Goal: Information Seeking & Learning: Learn about a topic

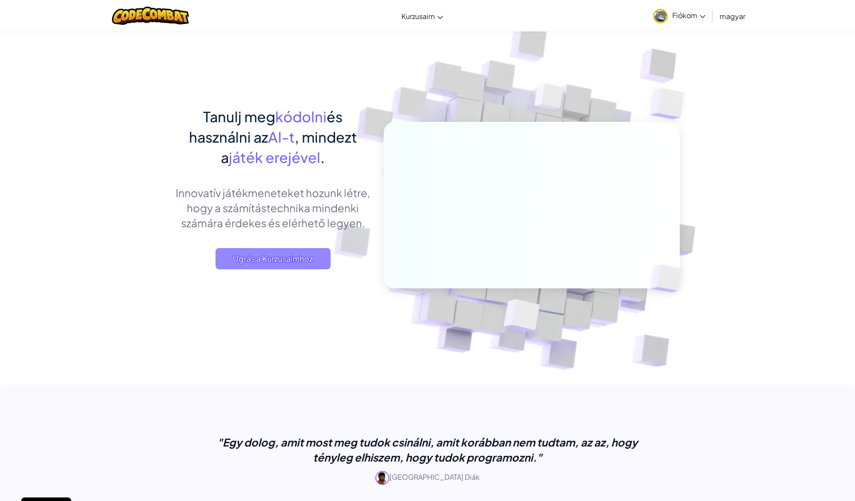
click at [291, 260] on span "Ugrás a Kurzusaimhoz" at bounding box center [273, 258] width 115 height 21
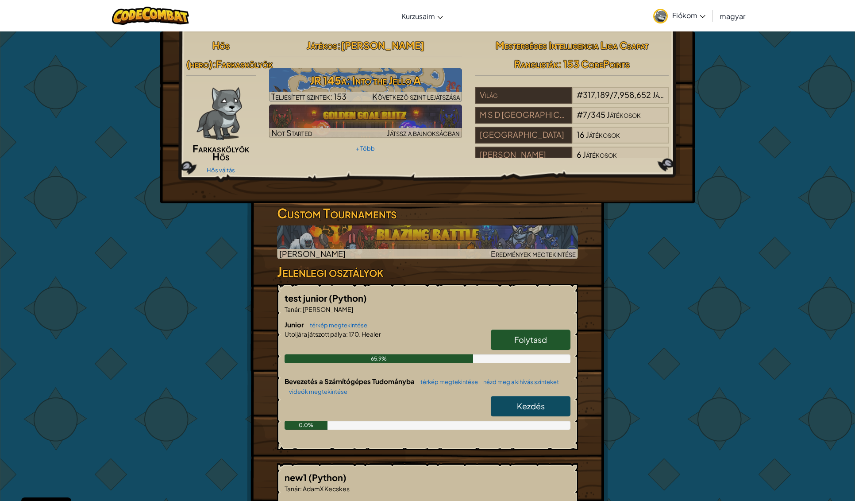
scroll to position [518, 0]
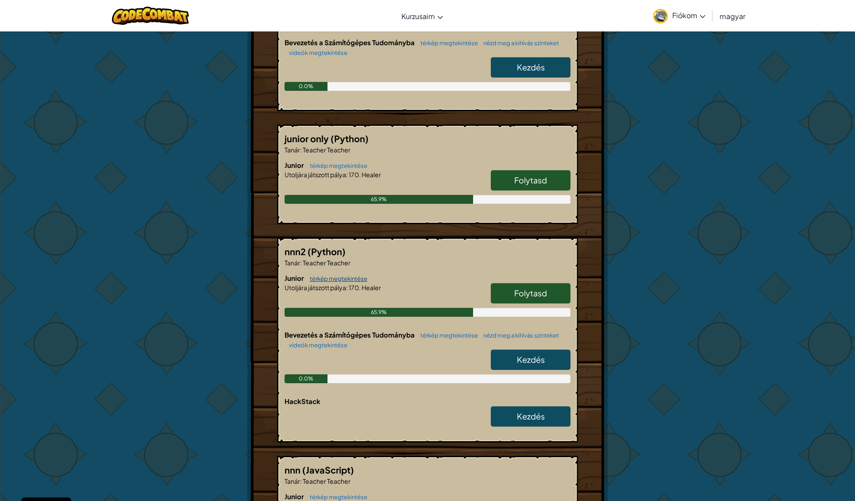
click at [318, 277] on link "térkép megtekintése" at bounding box center [336, 278] width 62 height 7
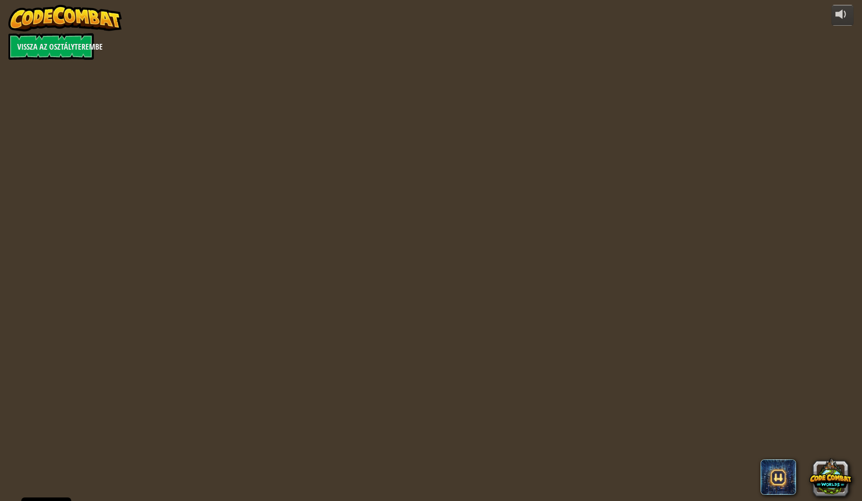
select select "hu"
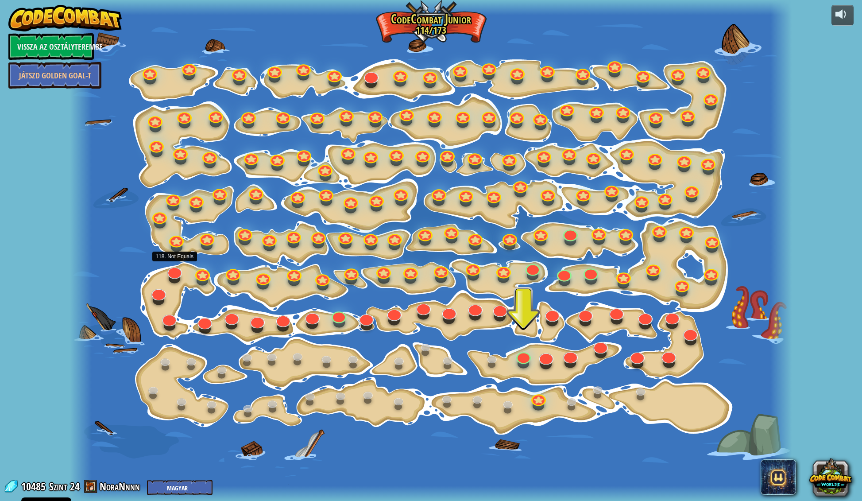
click at [177, 276] on div at bounding box center [175, 278] width 12 height 9
click at [173, 270] on link at bounding box center [173, 268] width 18 height 18
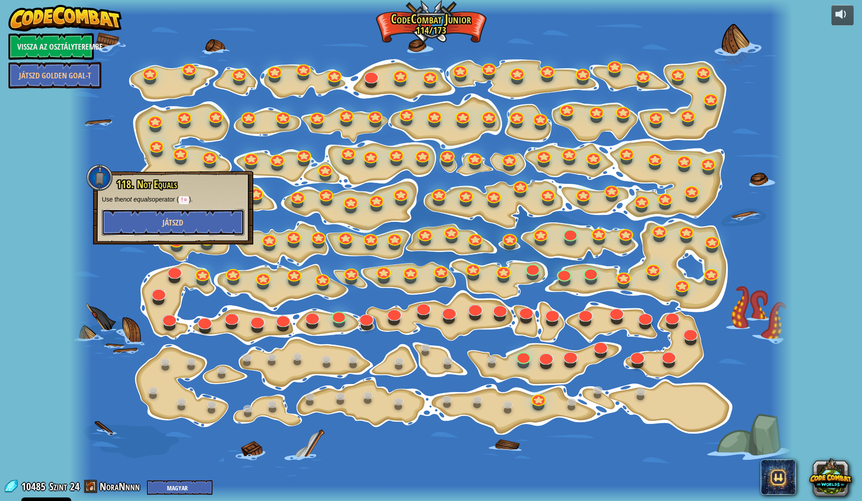
click at [174, 222] on span "Játszd" at bounding box center [172, 222] width 21 height 11
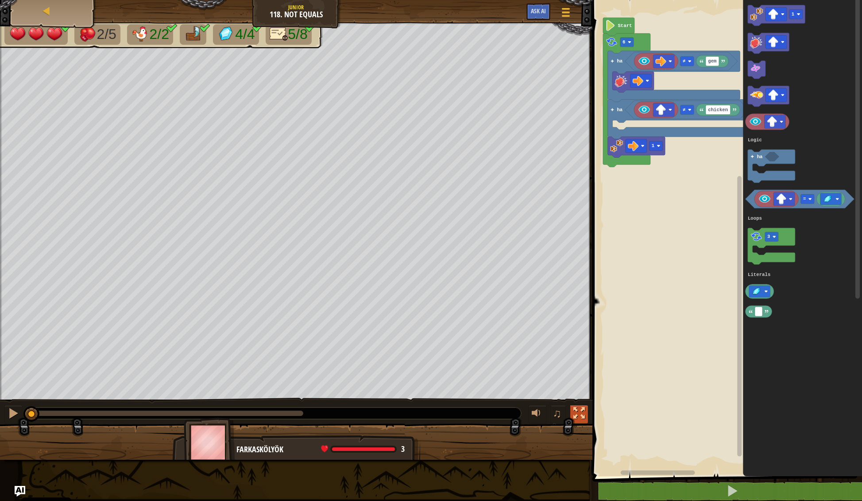
click at [582, 410] on div at bounding box center [579, 413] width 12 height 12
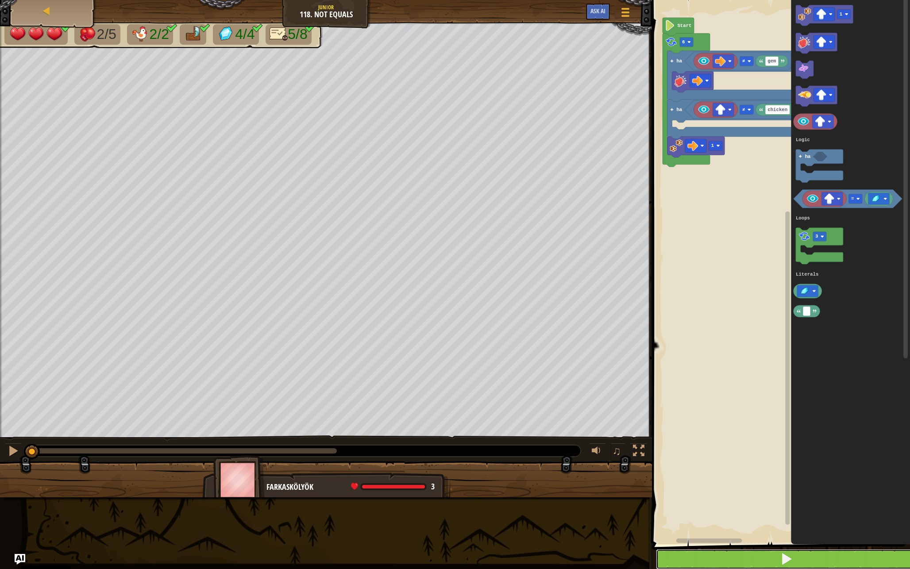
click at [724, 500] on button at bounding box center [786, 559] width 261 height 20
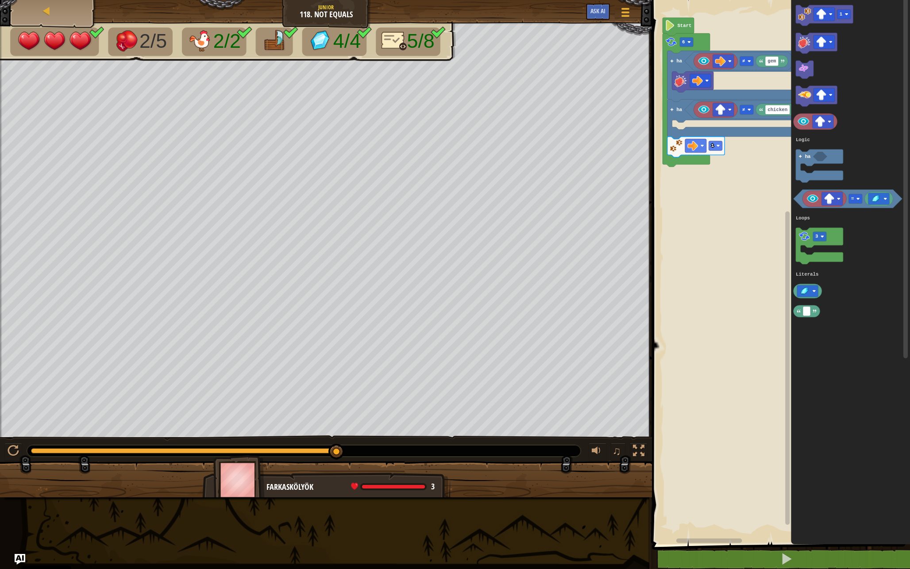
click at [706, 414] on rect "Blockly munkaterület" at bounding box center [779, 270] width 261 height 549
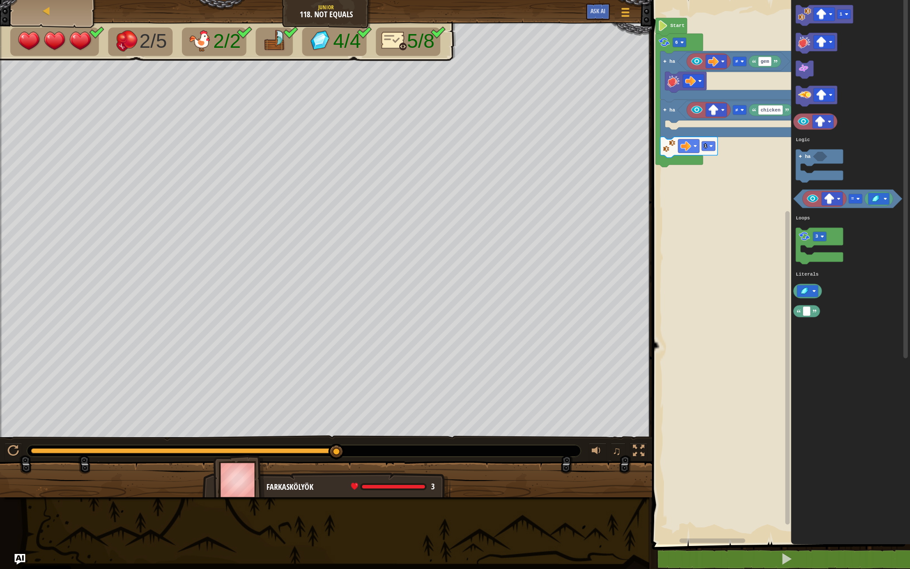
click at [699, 414] on rect "Blockly munkaterület" at bounding box center [779, 270] width 261 height 549
click at [807, 317] on icon "Blockly munkaterület" at bounding box center [807, 311] width 27 height 12
click at [809, 290] on image "Blockly munkaterület" at bounding box center [805, 291] width 11 height 9
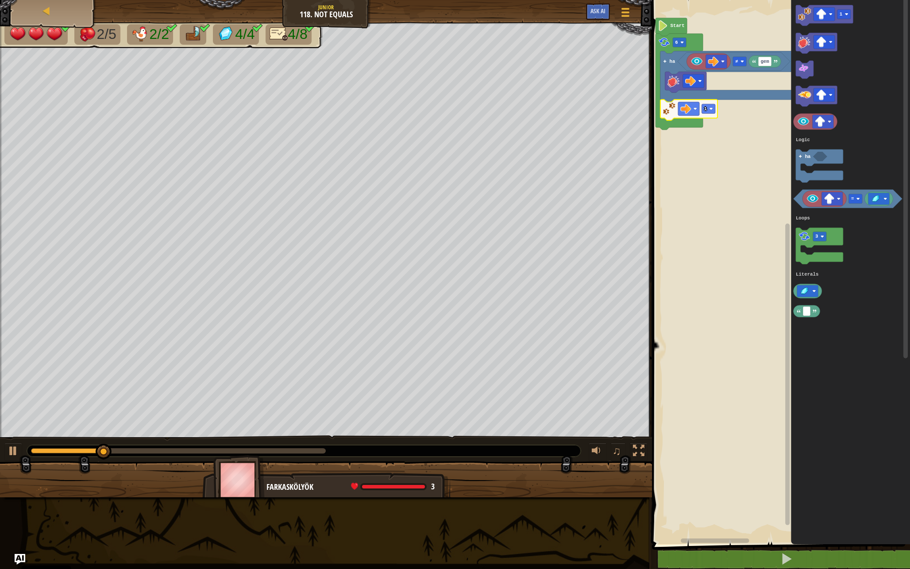
click at [730, 284] on rect "Blockly munkaterület" at bounding box center [779, 270] width 261 height 549
click at [731, 284] on rect "Blockly munkaterület" at bounding box center [779, 270] width 261 height 549
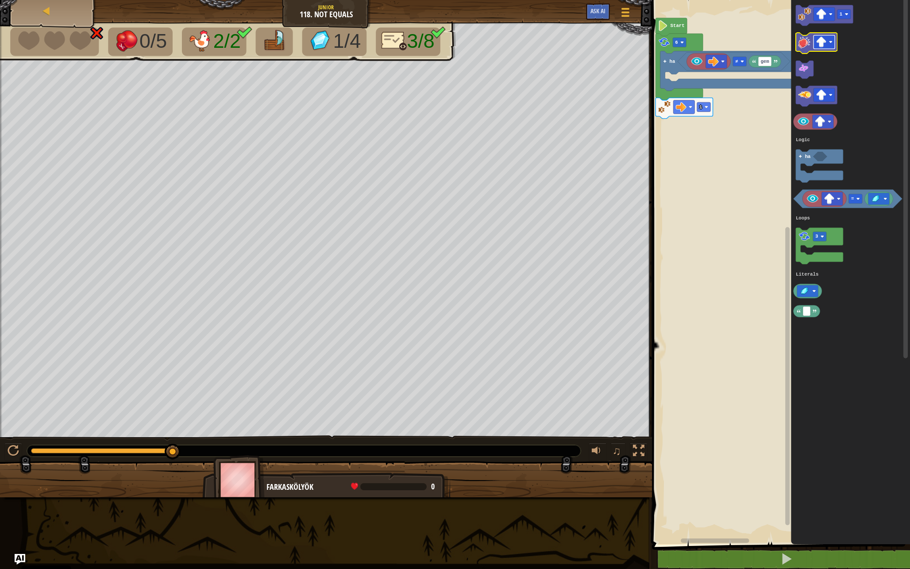
click at [819, 39] on image "Blockly munkaterület" at bounding box center [821, 42] width 11 height 11
click at [675, 83] on div "Logic Loops Literals gem ≠ ha 1 6 Start 1 = 3 ha Logic Loops Literals" at bounding box center [779, 270] width 261 height 549
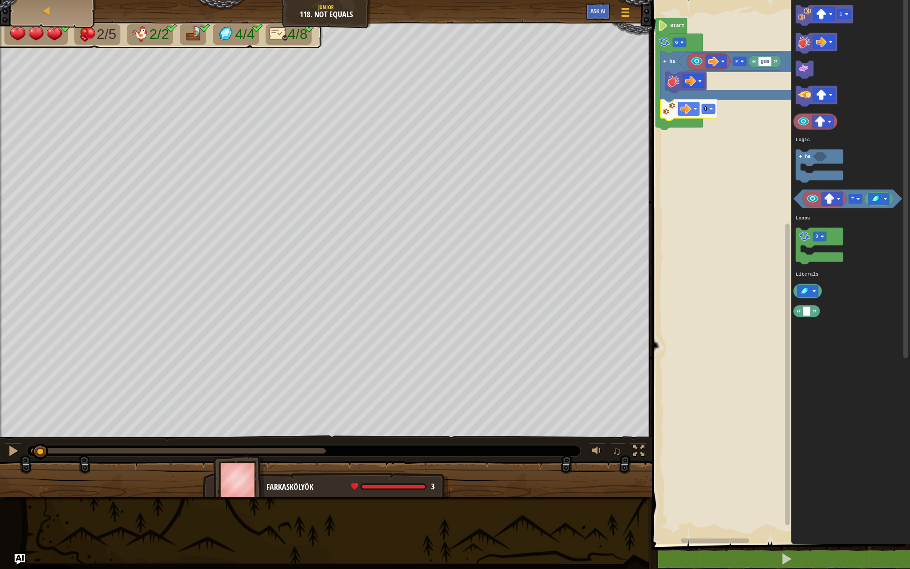
click at [41, 453] on div "0:00.3 Most: 0:08.1 Maximum: 0:08.1" at bounding box center [36, 450] width 10 height 5
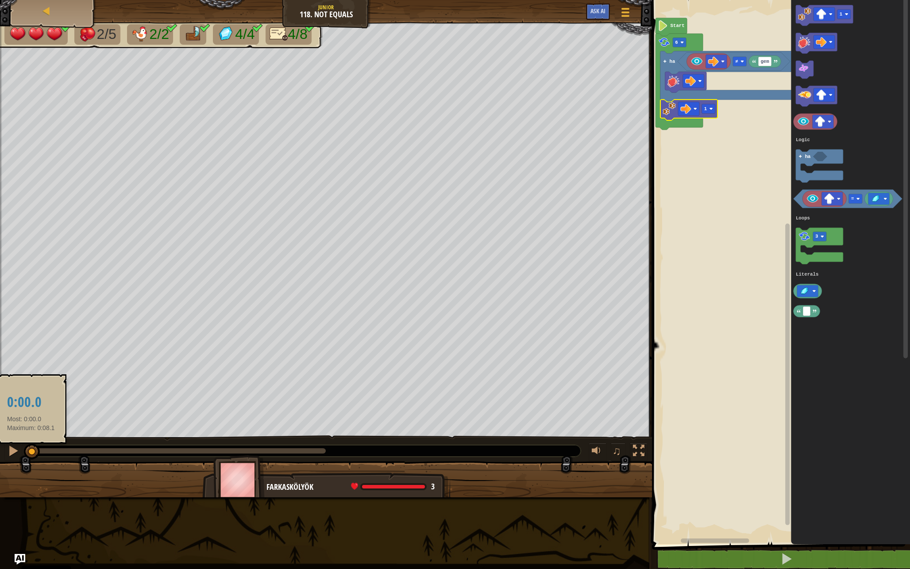
drag, startPoint x: 41, startPoint y: 453, endPoint x: 30, endPoint y: 454, distance: 10.6
click at [30, 454] on div at bounding box center [32, 452] width 16 height 16
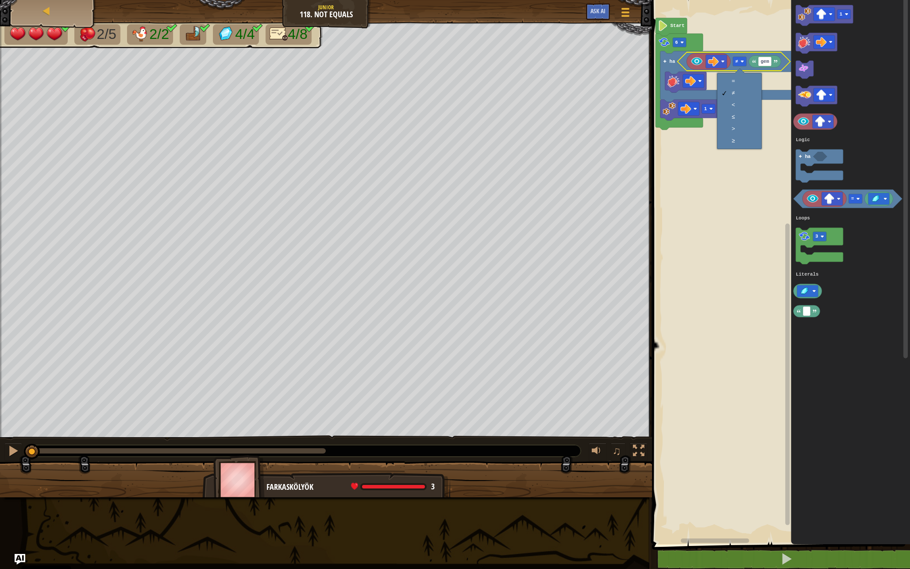
click at [691, 147] on rect "Blockly munkaterület" at bounding box center [779, 270] width 261 height 549
click at [15, 445] on div at bounding box center [14, 451] width 12 height 12
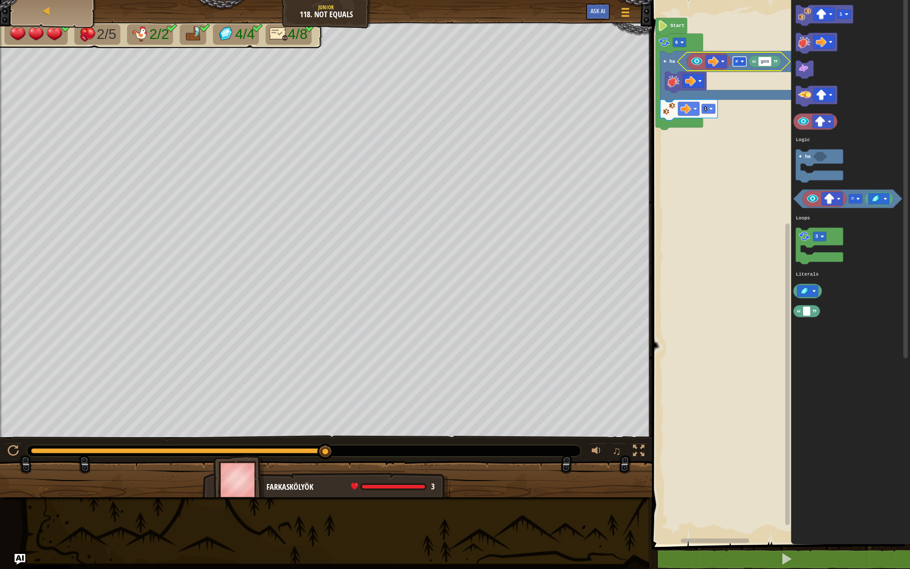
click at [739, 60] on rect "Blockly munkaterület" at bounding box center [740, 61] width 14 height 9
click at [721, 72] on rect "Blockly munkaterület" at bounding box center [779, 270] width 261 height 549
click at [665, 104] on div "Logic Loops Literals Start 6 ha gem ≠ ha 1 1 = 3 ha Logic Loops Literals ha" at bounding box center [779, 270] width 261 height 549
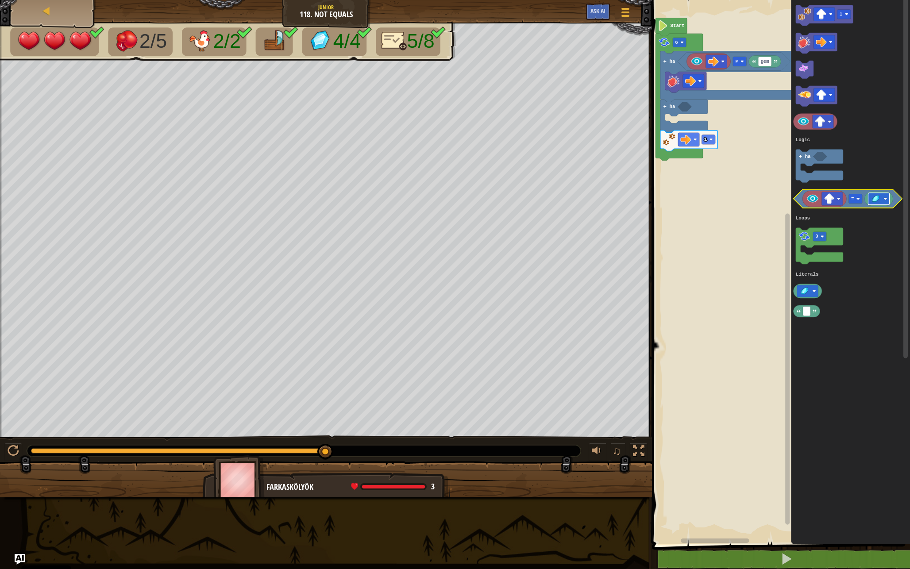
click at [862, 197] on image "Blockly munkaterület" at bounding box center [876, 198] width 11 height 9
click at [853, 199] on text "=" at bounding box center [852, 198] width 3 height 5
click at [854, 197] on rect "Blockly munkaterület" at bounding box center [856, 198] width 14 height 9
click at [689, 104] on div "Logic Loops Literals Start 6 ha gem ≠ ha 1 1 ≠ 3 ha Logic Loops Literals ≠" at bounding box center [779, 270] width 261 height 549
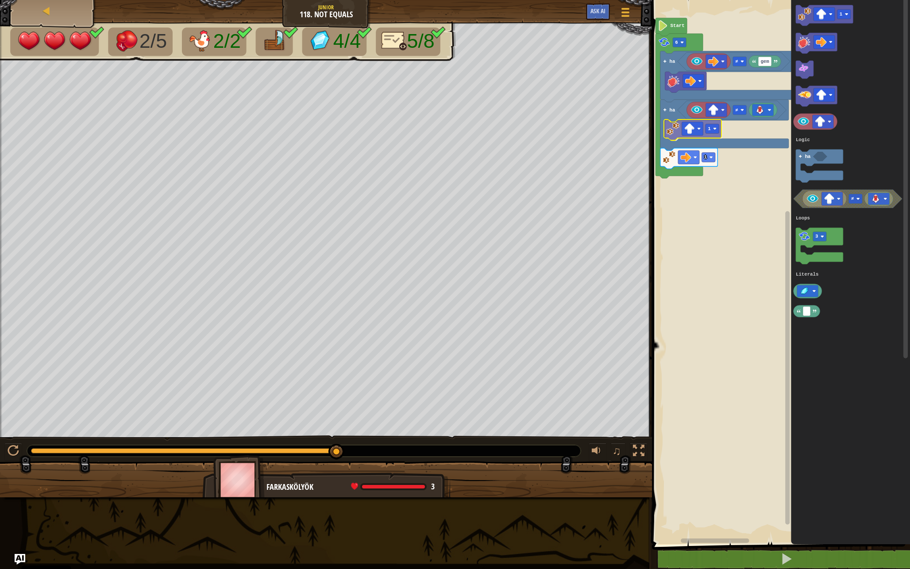
click at [671, 130] on div "Logic Loops Literals Start 6 ha gem ≠ ha 1 ≠ 1 1 ≠ 3 ha Logic Loops Literals 1" at bounding box center [779, 270] width 261 height 549
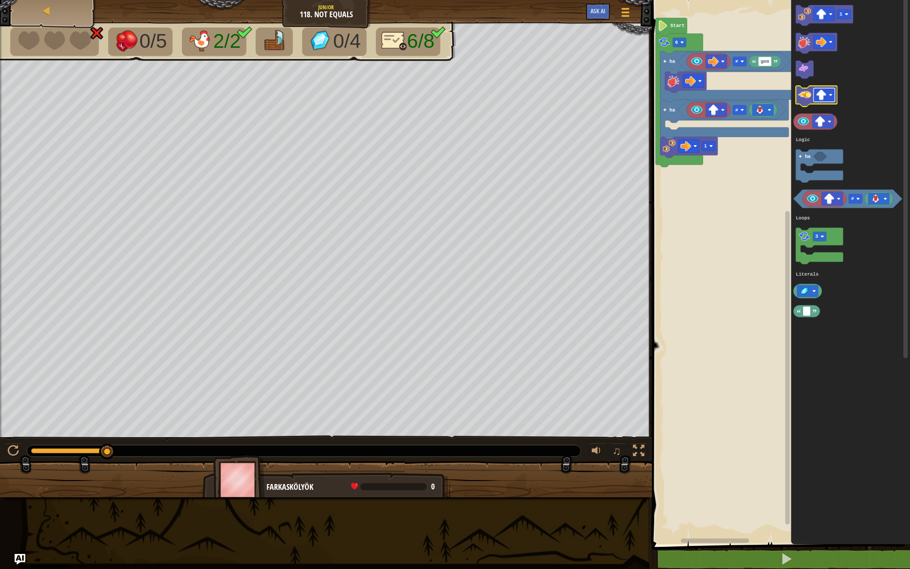
click at [831, 93] on image "Blockly munkaterület" at bounding box center [831, 95] width 4 height 4
click at [805, 96] on image "Blockly munkaterület" at bounding box center [804, 95] width 13 height 13
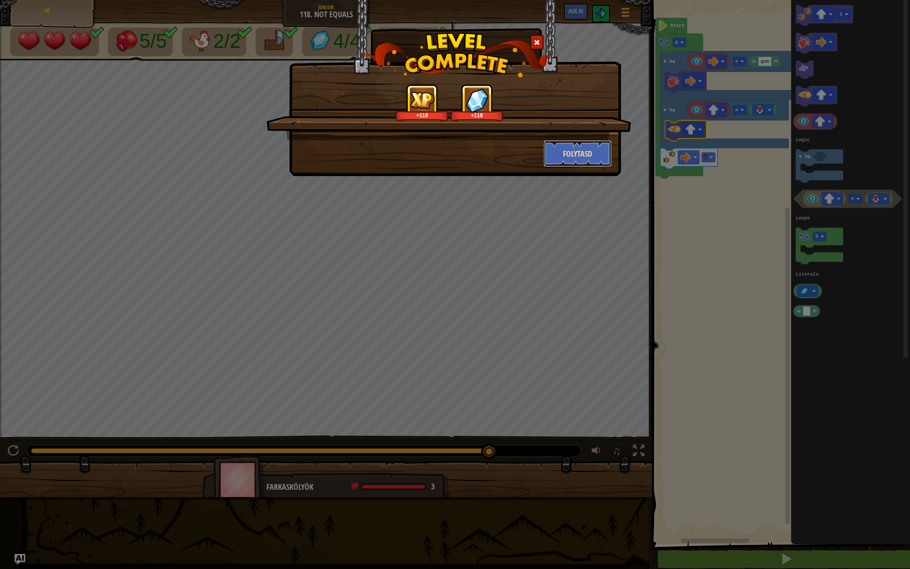
click at [597, 159] on button "Folytasd" at bounding box center [578, 153] width 69 height 27
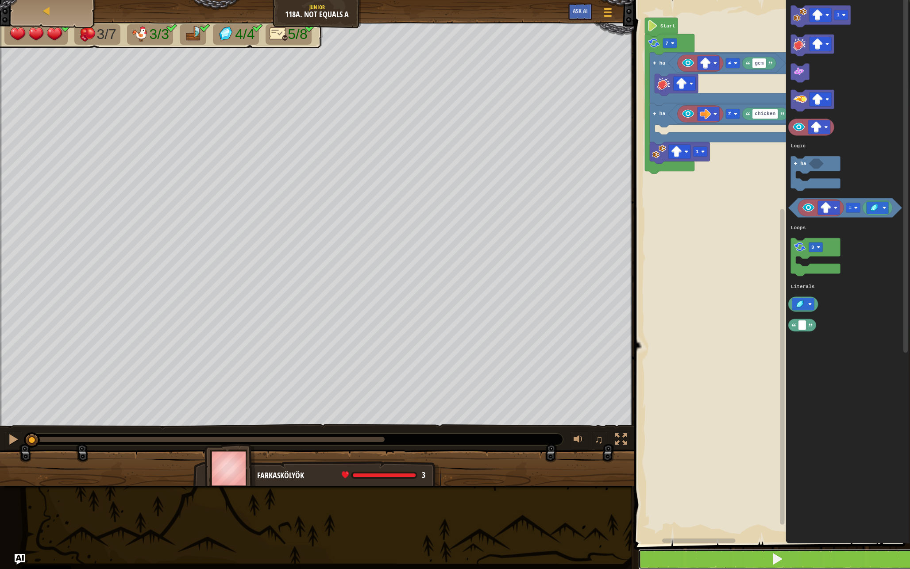
click at [733, 500] on button at bounding box center [777, 559] width 278 height 20
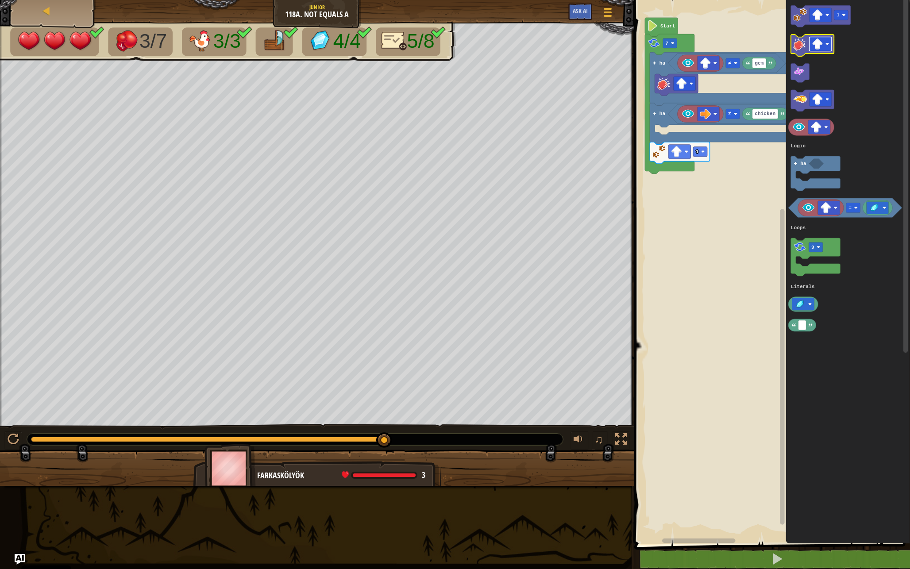
click at [816, 44] on image "Blockly munkaterület" at bounding box center [817, 44] width 11 height 11
click at [817, 97] on image "Blockly munkaterület" at bounding box center [817, 99] width 11 height 11
click at [819, 41] on image "Blockly munkaterület" at bounding box center [817, 44] width 11 height 11
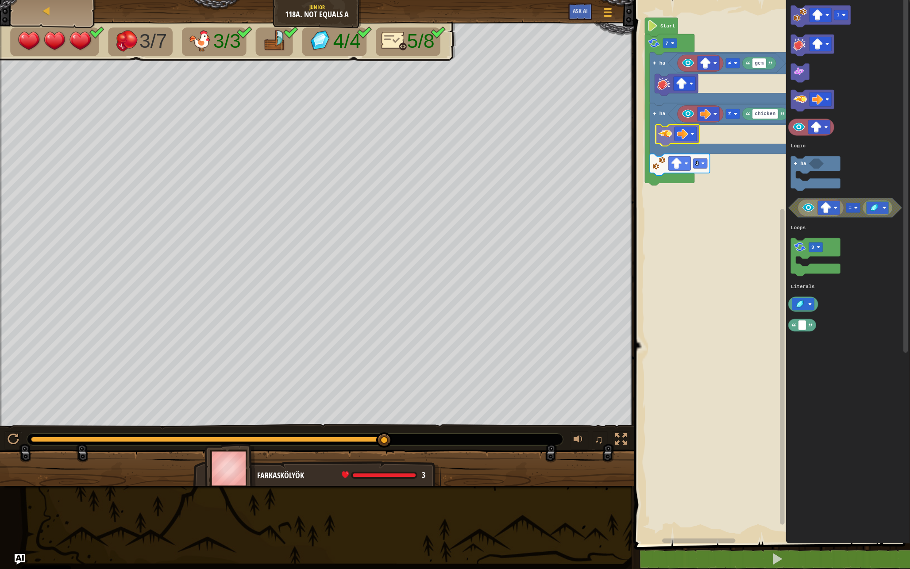
click at [665, 137] on div "Logic Loops Literals gem ≠ chicken ≠ ha 1 ha 7 Start 1 = 3 ha Logic Loops Liter…" at bounding box center [771, 270] width 278 height 549
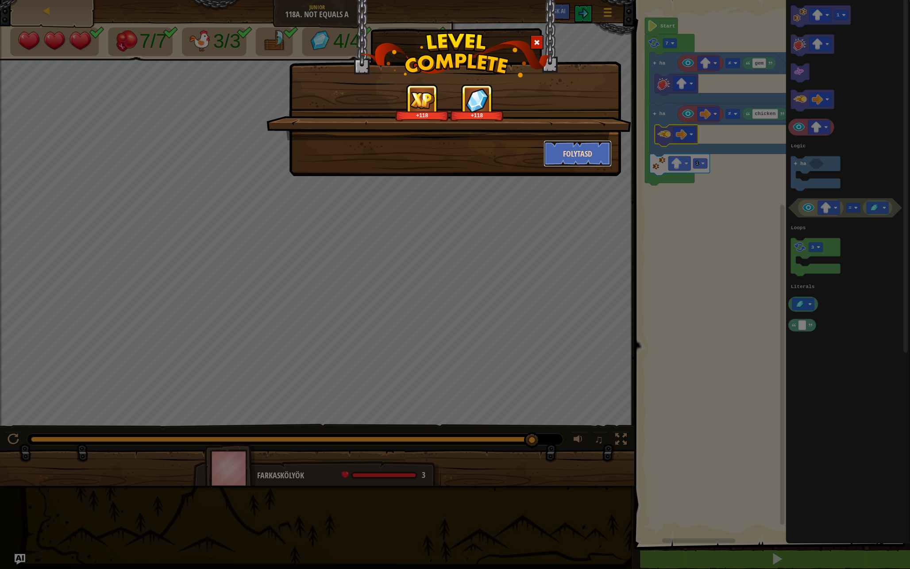
click at [584, 148] on button "Folytasd" at bounding box center [578, 153] width 69 height 27
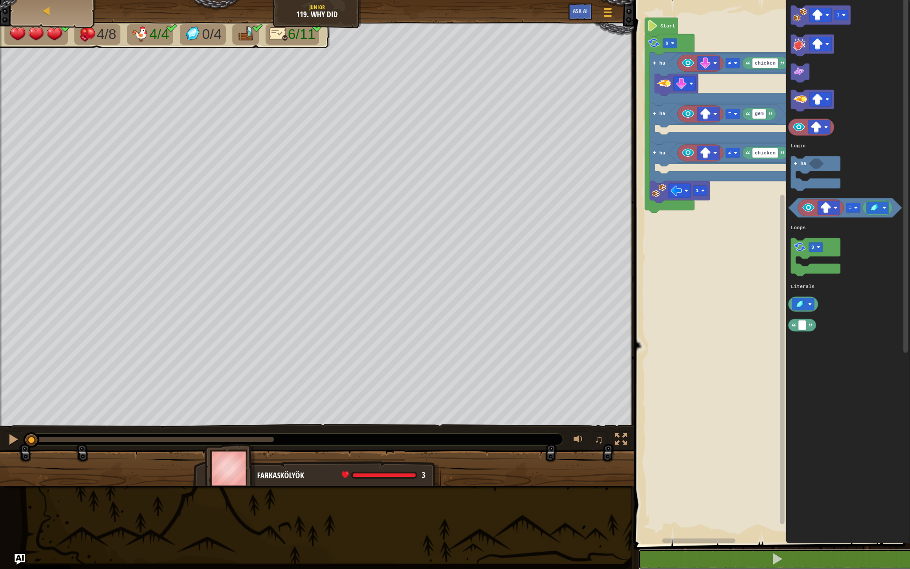
drag, startPoint x: 689, startPoint y: 554, endPoint x: 701, endPoint y: 491, distance: 64.0
click at [701, 491] on div "1 2 3 4 5 6 7 8 9 for i in range ( 0 , 6 ) : if look ( 'down' ) != 'chicken' : …" at bounding box center [771, 292] width 278 height 576
click at [743, 500] on button at bounding box center [777, 559] width 278 height 20
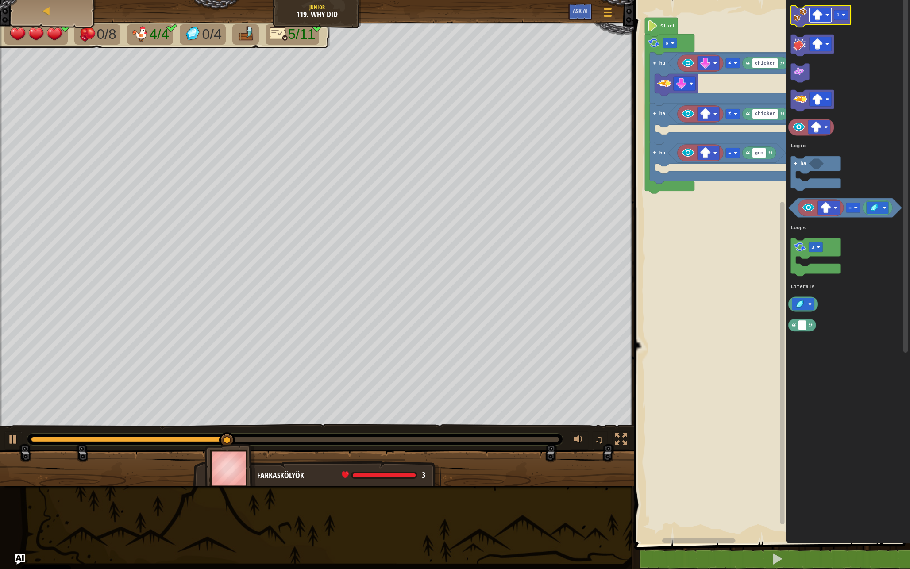
click at [820, 15] on image "Blockly munkaterület" at bounding box center [817, 14] width 11 height 11
click at [829, 69] on icon "1 = 3 ha Logic Loops Literals" at bounding box center [848, 270] width 124 height 549
click at [809, 10] on rect "Blockly munkaterület" at bounding box center [820, 15] width 22 height 14
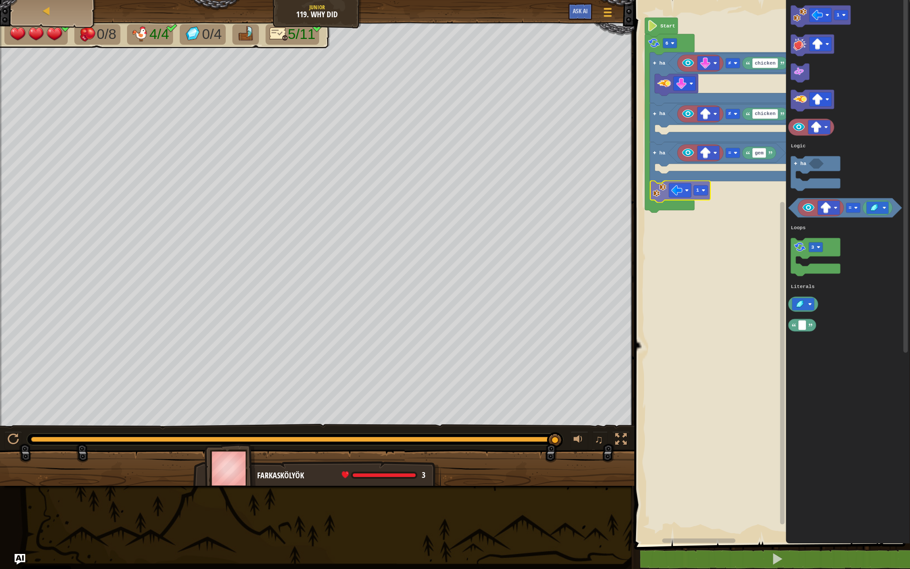
click at [664, 189] on div "Logic Loops Literals chicken ≠ ha chicken ≠ gem = ha 1 ha 6 Start 1 = 3 ha Logi…" at bounding box center [771, 270] width 278 height 549
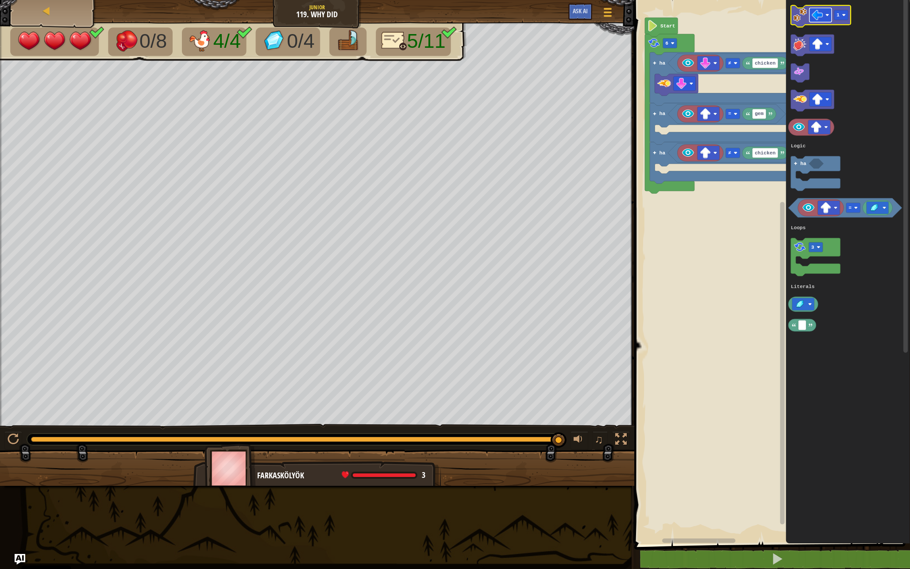
click at [816, 16] on image "Blockly munkaterület" at bounding box center [817, 14] width 11 height 11
click at [668, 169] on div "Logic Loops Literals chicken ≠ ha gem = ha chicken ≠ ha 1 6 Start 1 = 3 ha Logi…" at bounding box center [771, 270] width 278 height 549
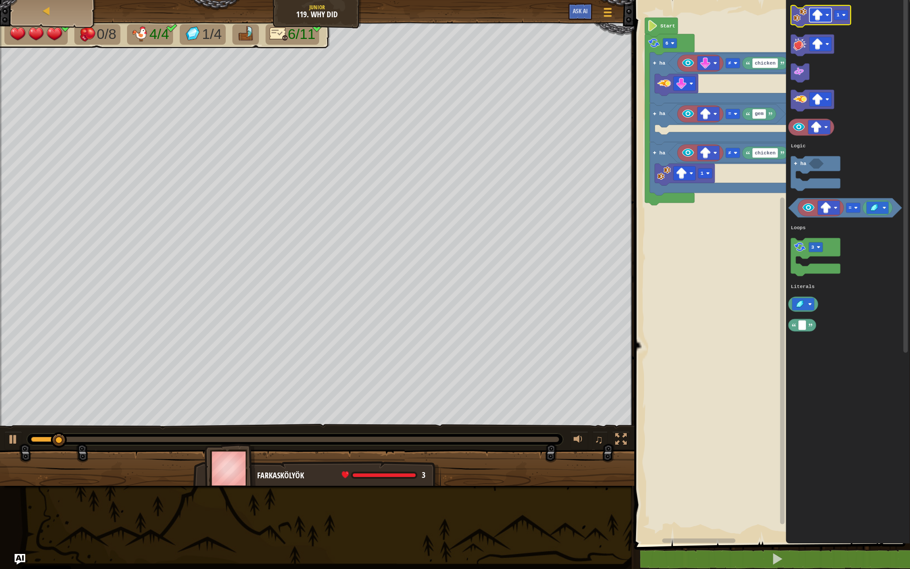
click at [820, 8] on rect "Blockly munkaterület" at bounding box center [820, 15] width 22 height 14
click at [726, 171] on div "Logic Loops Literals chicken ≠ ha gem = ha chicken ≠ ha 1 6 Start 1 = 3 ha Logi…" at bounding box center [771, 270] width 278 height 549
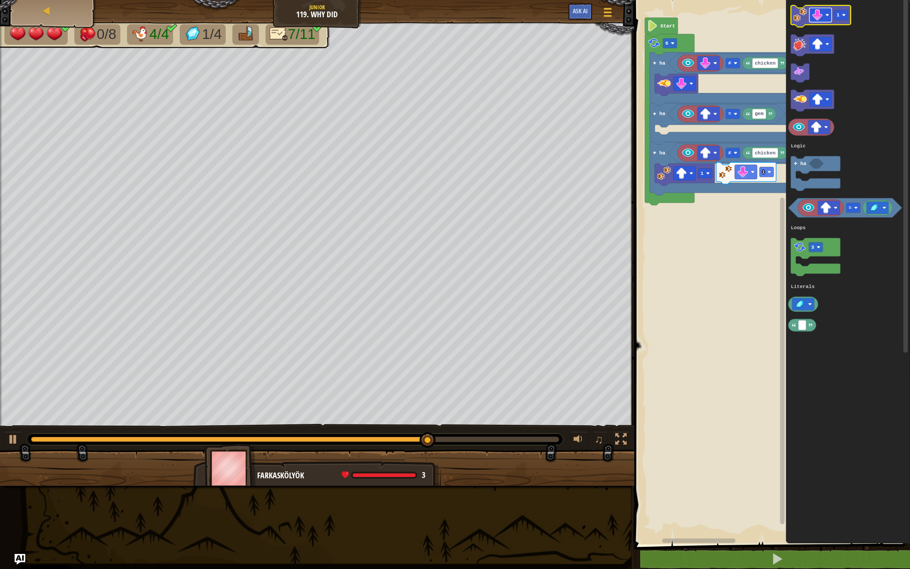
click at [823, 15] on rect "Blockly munkaterület" at bounding box center [820, 15] width 22 height 14
drag, startPoint x: 827, startPoint y: 81, endPoint x: 822, endPoint y: 77, distance: 6.2
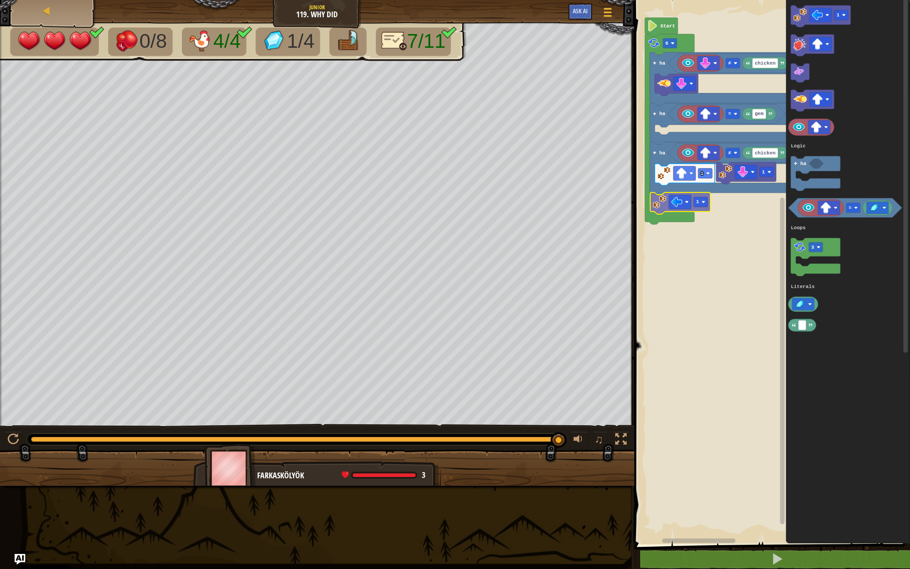
click at [657, 201] on div "Logic Loops Literals chicken ≠ gem = chicken ≠ 1 ha 1 ha ha 6 Start 1 1 = 3 ha …" at bounding box center [771, 270] width 278 height 549
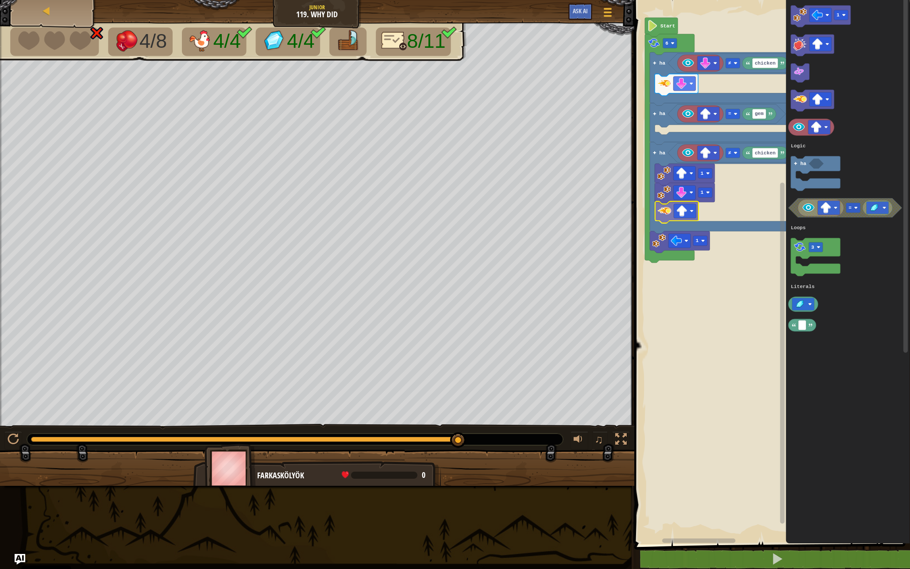
click at [668, 211] on div "Logic Loops Literals chicken ≠ gem = chicken ≠ 1 1 1 ha ha ha 6 Start 1 = 3 ha …" at bounding box center [771, 270] width 278 height 549
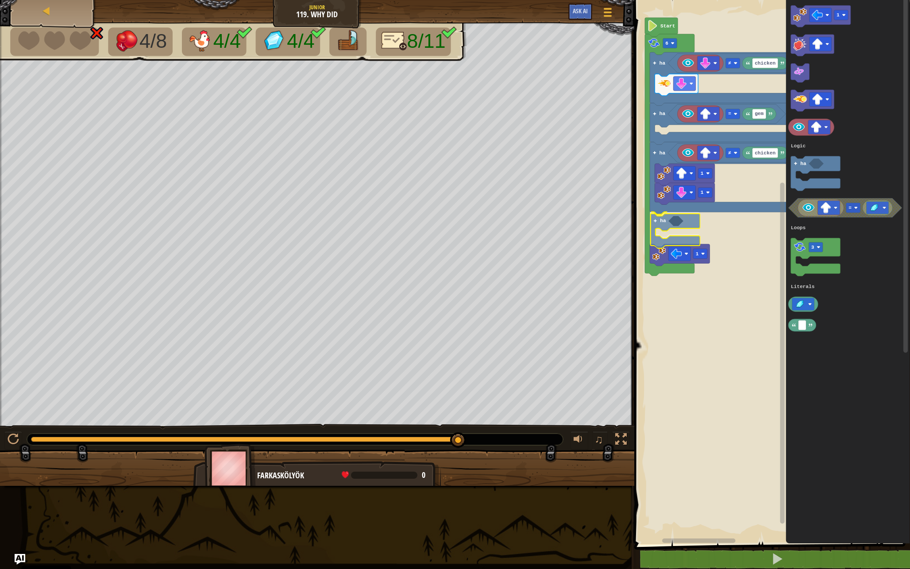
click at [661, 218] on div "Logic Loops Literals chicken ≠ gem = chicken ≠ ha 1 1 ha 1 ha ha 6 Start 1 3 ha…" at bounding box center [771, 270] width 278 height 549
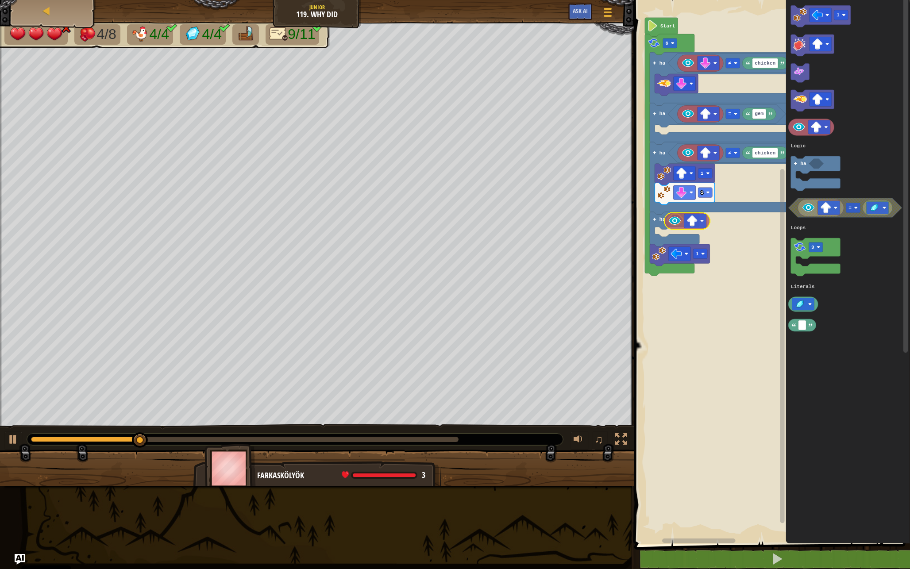
click at [678, 220] on div "Logic Loops Literals chicken ≠ gem = chicken ≠ ha 1 1 ha 1 ha ha 6 Start 1 3 ha…" at bounding box center [771, 270] width 278 height 549
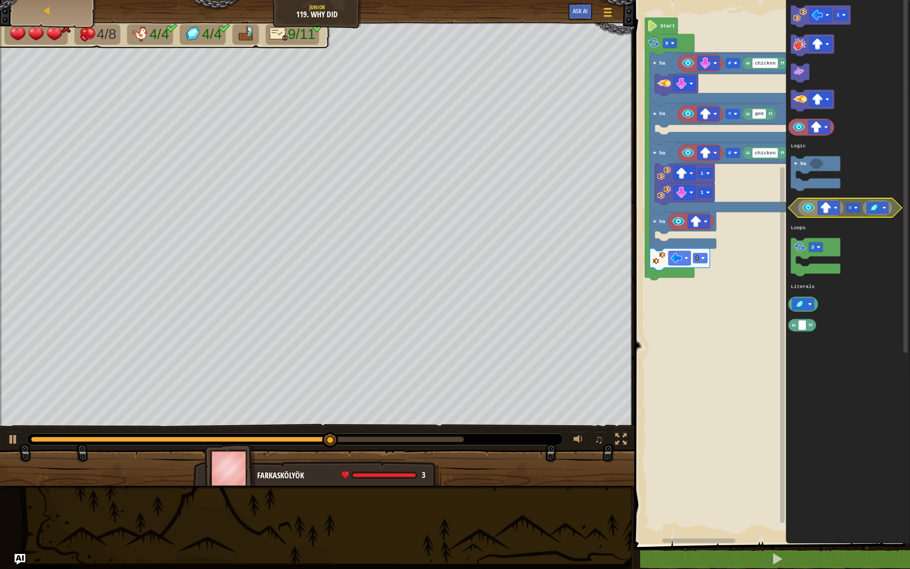
click at [855, 210] on rect "Blockly munkaterület" at bounding box center [854, 208] width 14 height 10
click at [862, 209] on rect "Blockly munkaterület" at bounding box center [877, 208] width 22 height 12
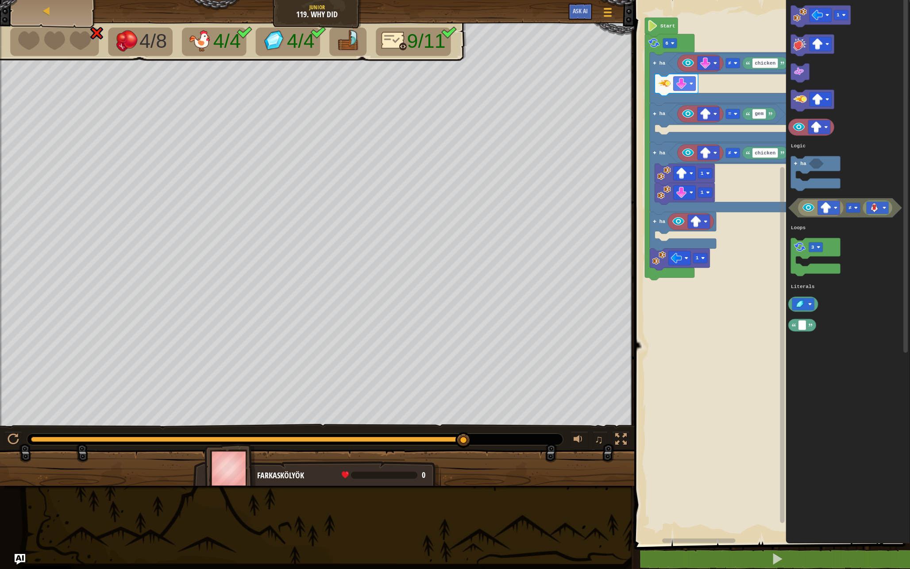
click at [794, 221] on icon "1 3 ha ≠ Logic Loops Literals" at bounding box center [848, 270] width 124 height 549
click at [736, 224] on div "Logic Loops Literals chicken ≠ gem = chicken ≠ ha 1 1 ha 1 ha ha 6 Start 1 3 ha…" at bounding box center [771, 270] width 278 height 549
click at [796, 207] on icon "Blockly munkaterület" at bounding box center [846, 208] width 114 height 19
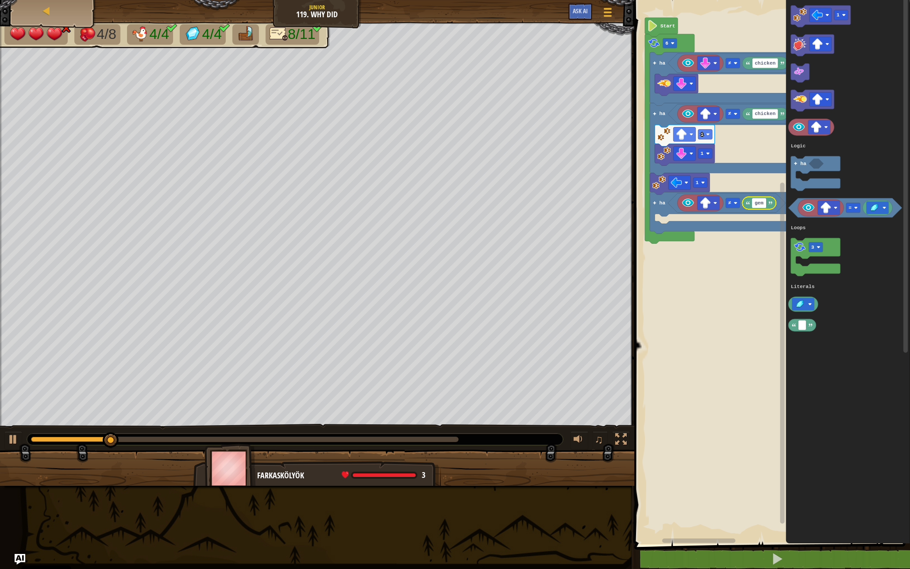
click at [770, 202] on image "Blockly munkaterület" at bounding box center [771, 203] width 4 height 4
click at [763, 202] on text "gem" at bounding box center [759, 203] width 9 height 5
click at [763, 202] on input "gem" at bounding box center [759, 203] width 14 height 10
type input "chicken"
click at [732, 295] on rect "Blockly munkaterület" at bounding box center [771, 270] width 278 height 549
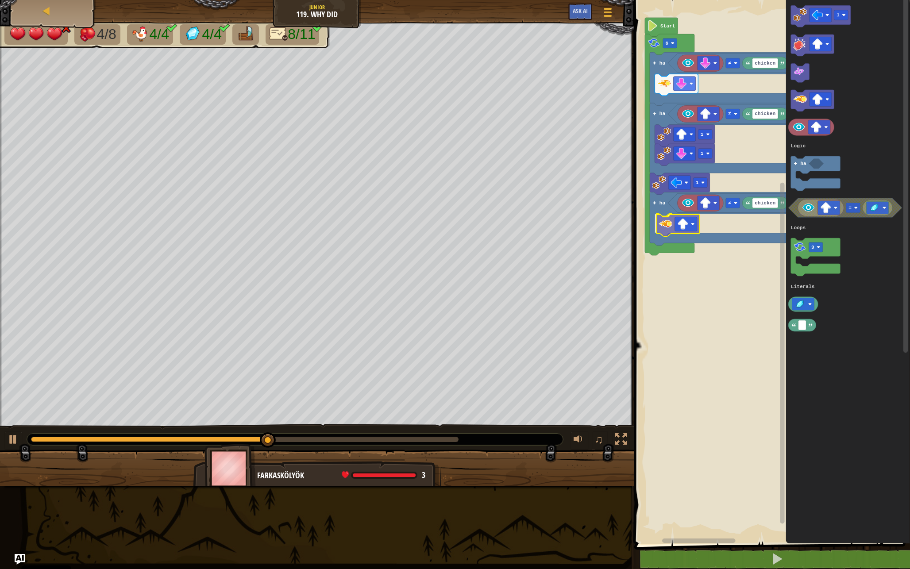
click at [663, 224] on div "Logic Loops Literals Start 6 chicken ≠ ha chicken ≠ 1 1 ha 1 ha ≠ chicken 1 3 h…" at bounding box center [771, 270] width 278 height 549
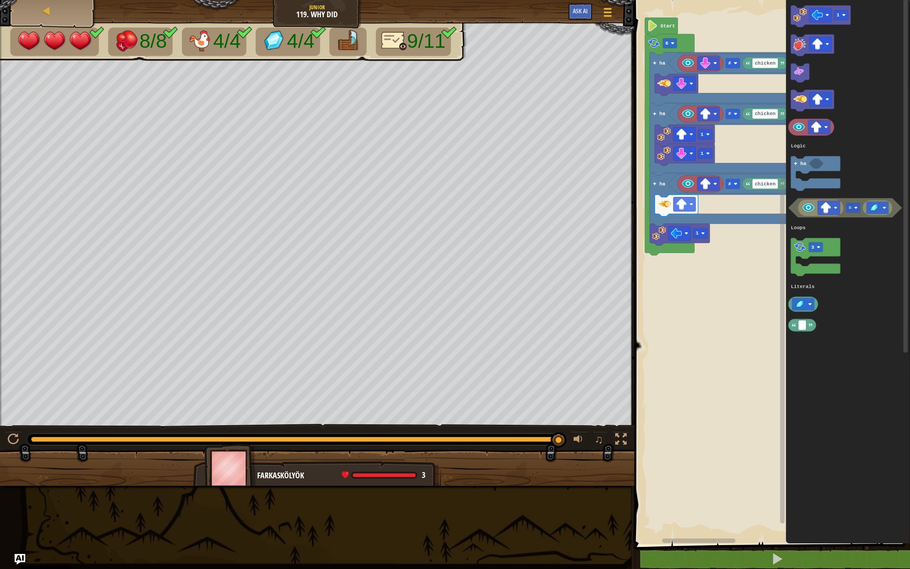
click at [737, 261] on div "Logic Loops Literals Start 6 chicken ≠ ha chicken ≠ 1 1 ha ha ≠ chicken 1 1 3 h…" at bounding box center [771, 270] width 278 height 549
click at [684, 326] on rect "Blockly munkaterület" at bounding box center [771, 270] width 278 height 549
click at [799, 33] on icon "1 3 ha = Logic Loops Literals" at bounding box center [848, 270] width 124 height 549
click at [796, 19] on image "Blockly munkaterület" at bounding box center [800, 15] width 14 height 14
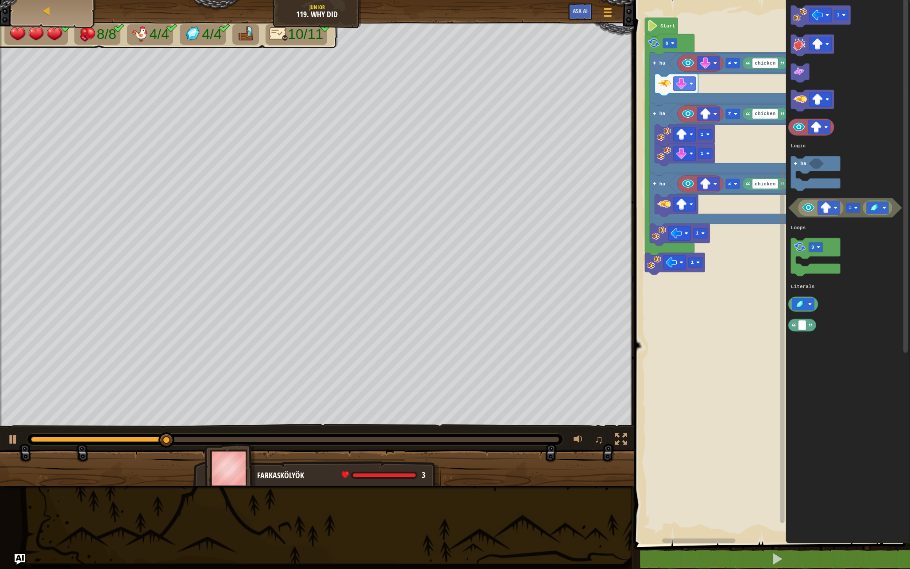
click at [479, 442] on div "0:22.0 Most: 0:06.7 Maximum: 0:26.0" at bounding box center [295, 439] width 528 height 5
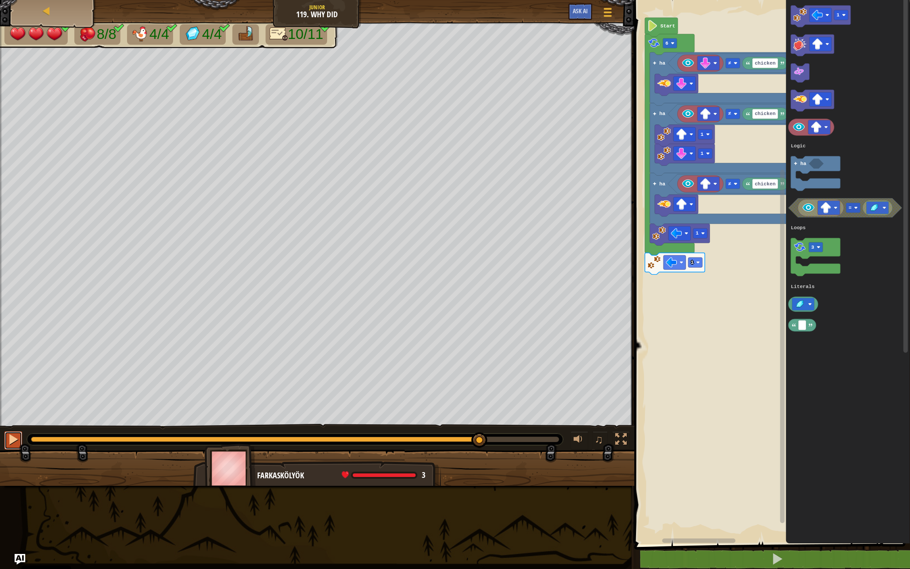
click at [15, 439] on div at bounding box center [14, 440] width 12 height 12
click at [52, 15] on link "Térkép" at bounding box center [53, 11] width 3 height 10
select select "hu"
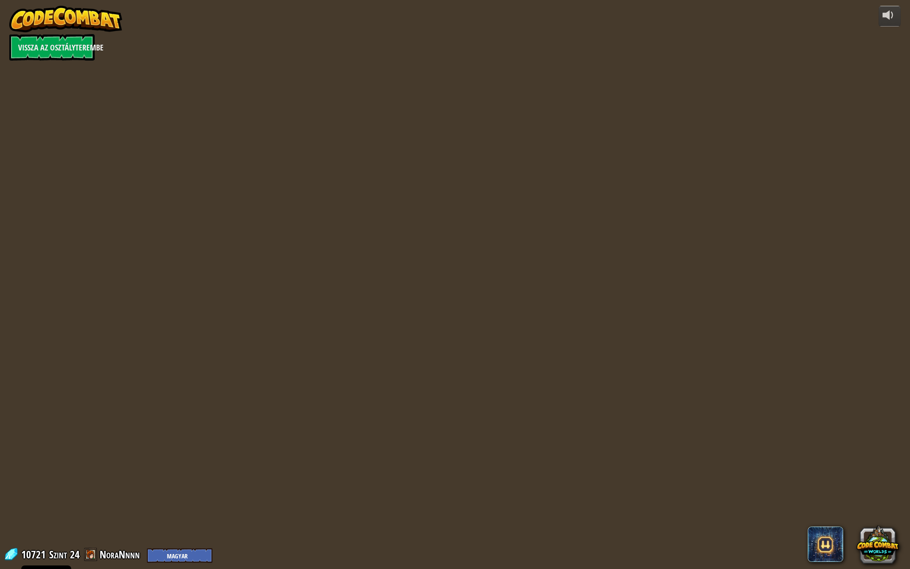
select select "hu"
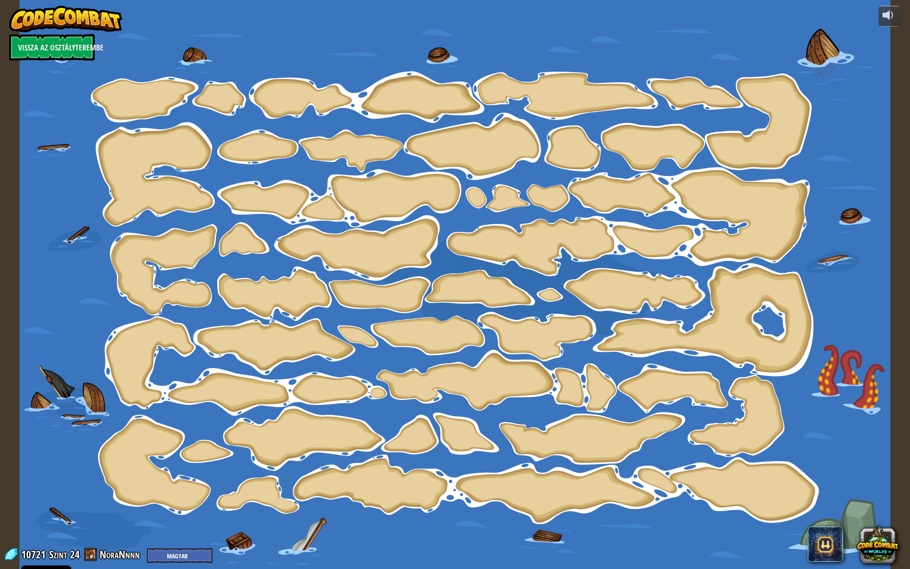
select select "hu"
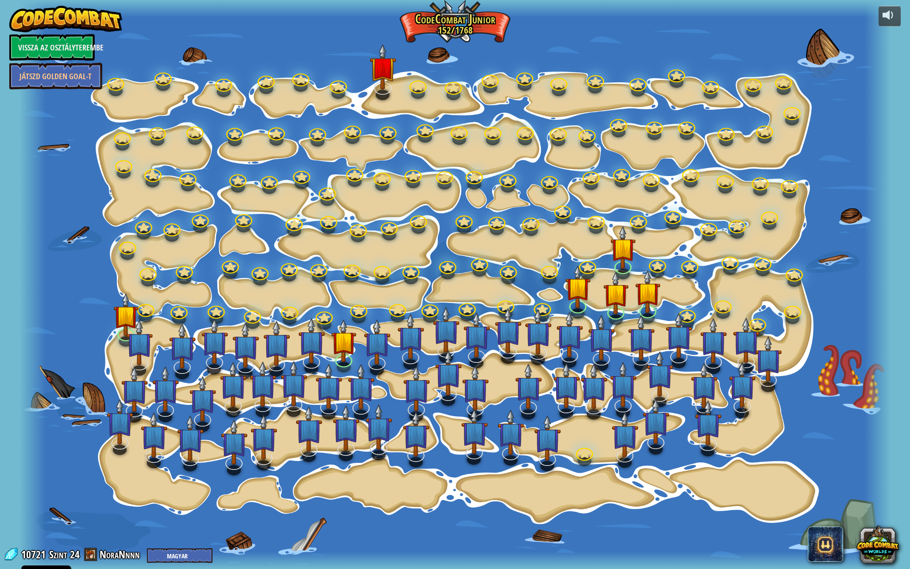
select select "hu"
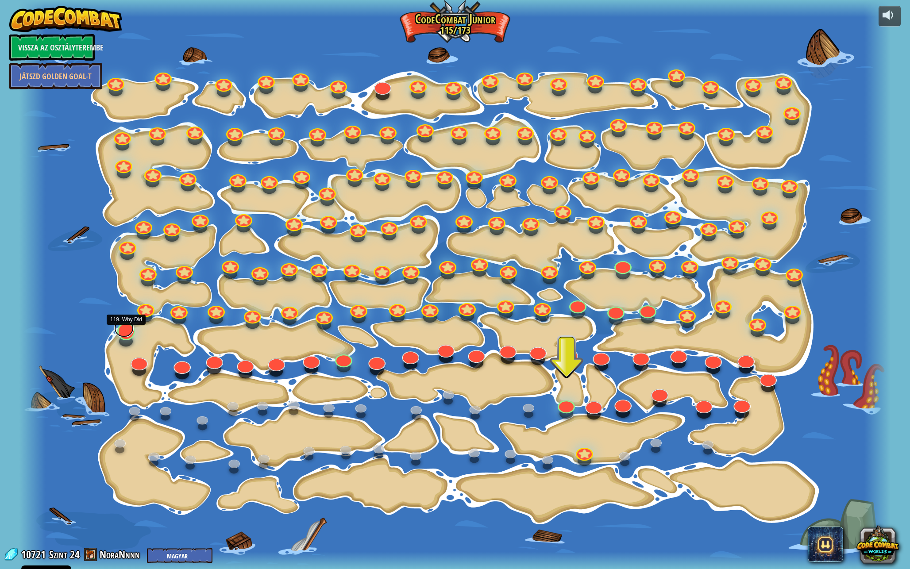
click at [124, 331] on link at bounding box center [123, 329] width 19 height 18
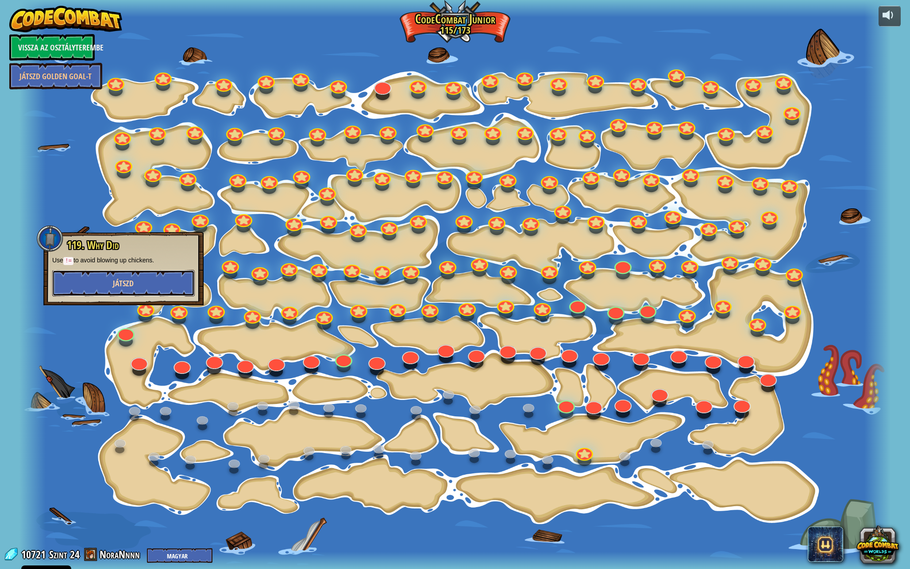
click at [126, 281] on span "Játszd" at bounding box center [123, 283] width 21 height 11
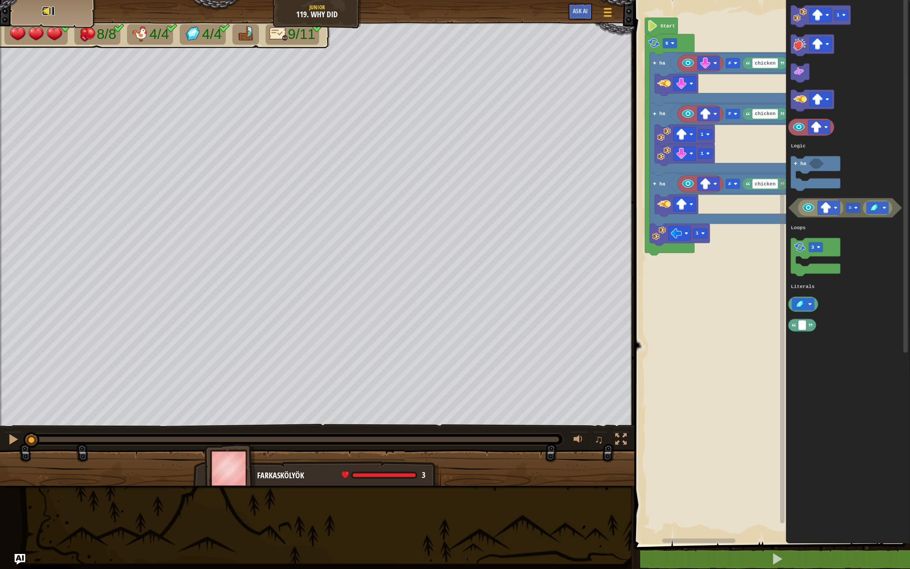
click at [49, 8] on div at bounding box center [46, 11] width 9 height 9
select select "hu"
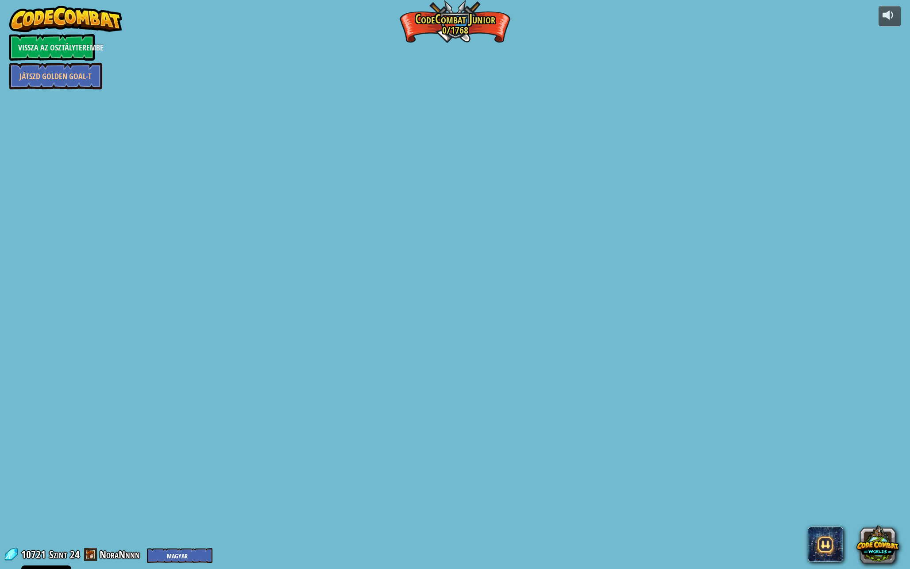
select select "hu"
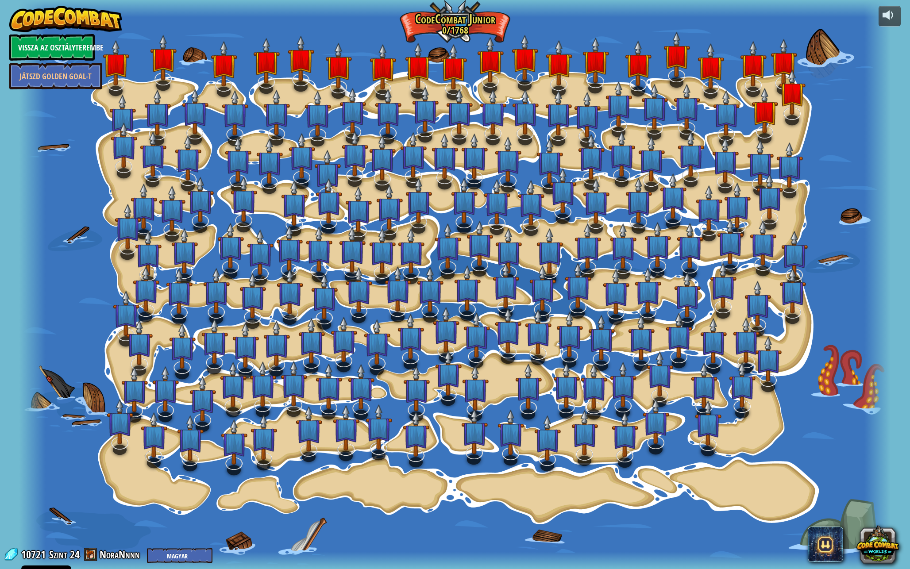
select select "hu"
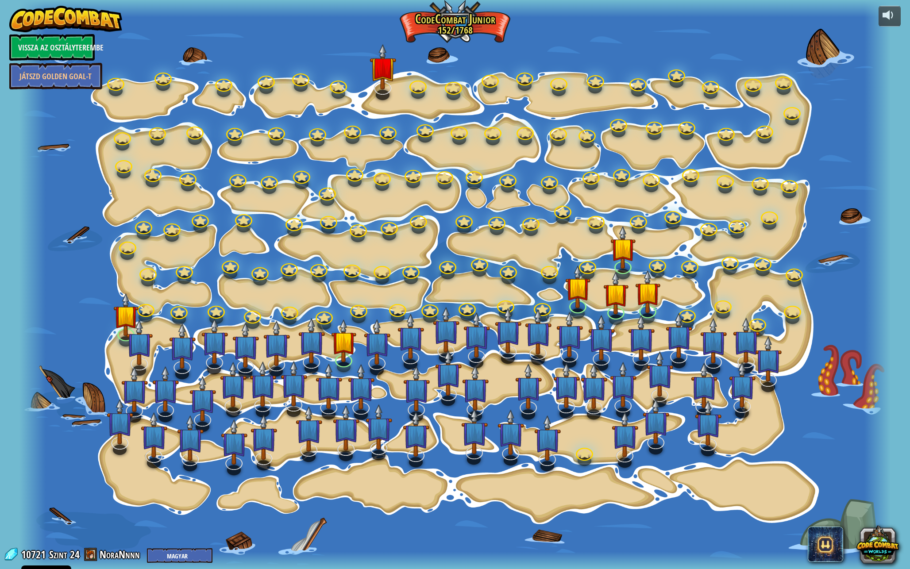
select select "hu"
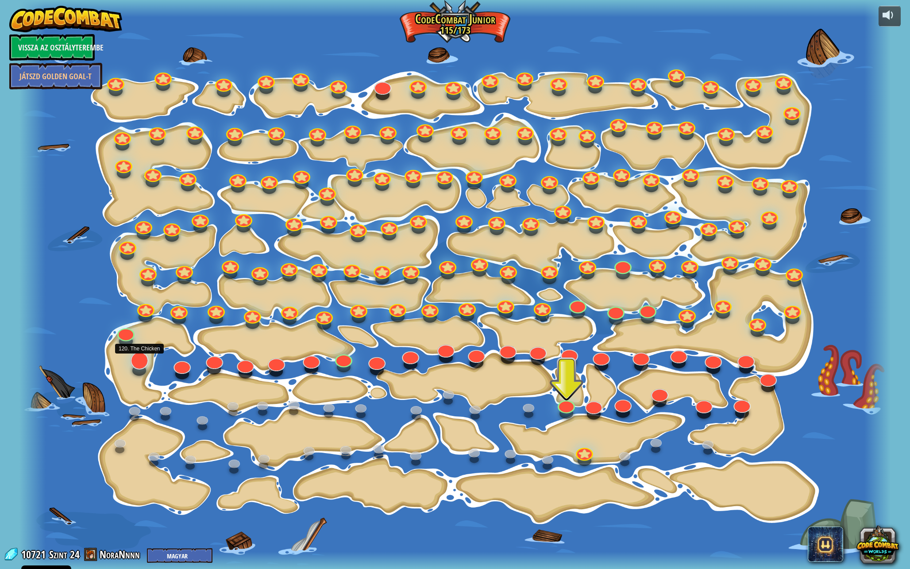
click at [143, 365] on div at bounding box center [139, 360] width 17 height 17
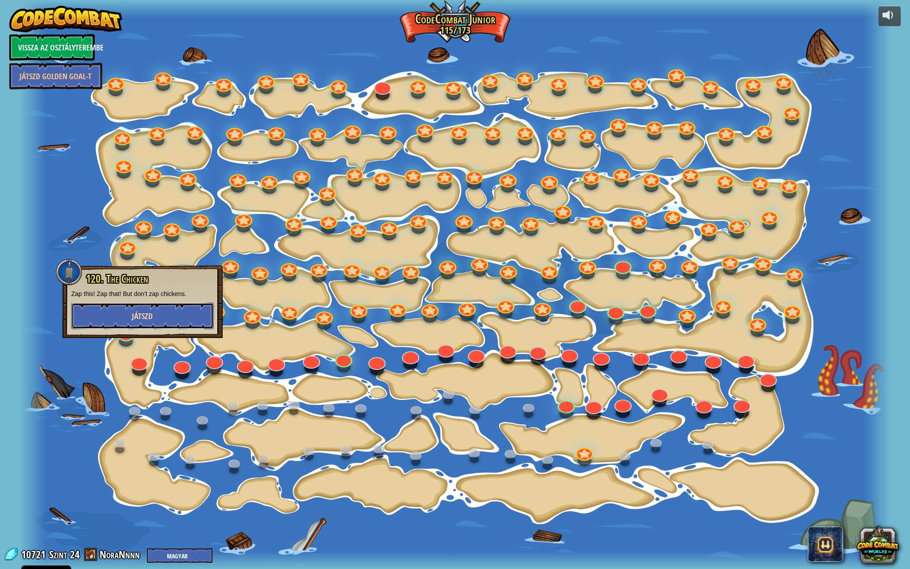
click at [151, 319] on span "Játszd" at bounding box center [142, 316] width 21 height 11
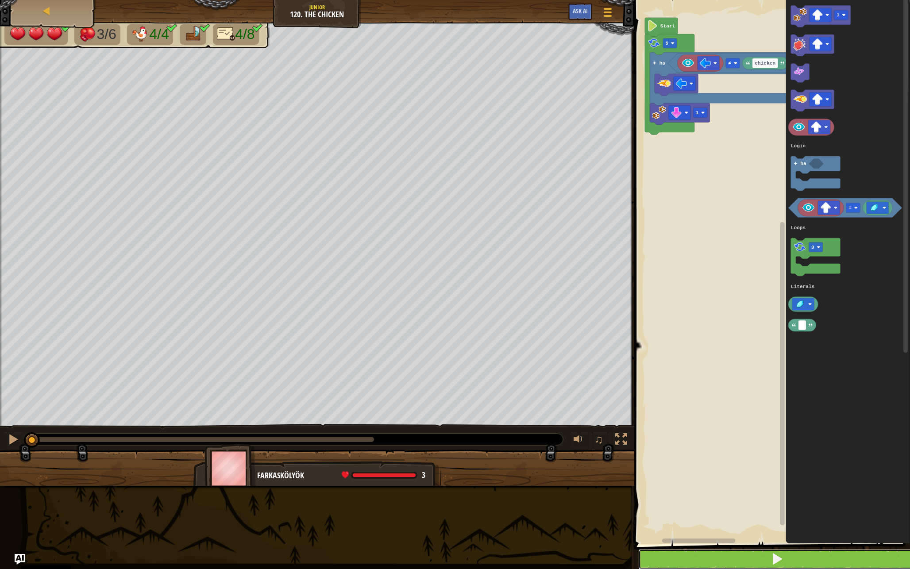
click at [724, 500] on button at bounding box center [777, 559] width 278 height 20
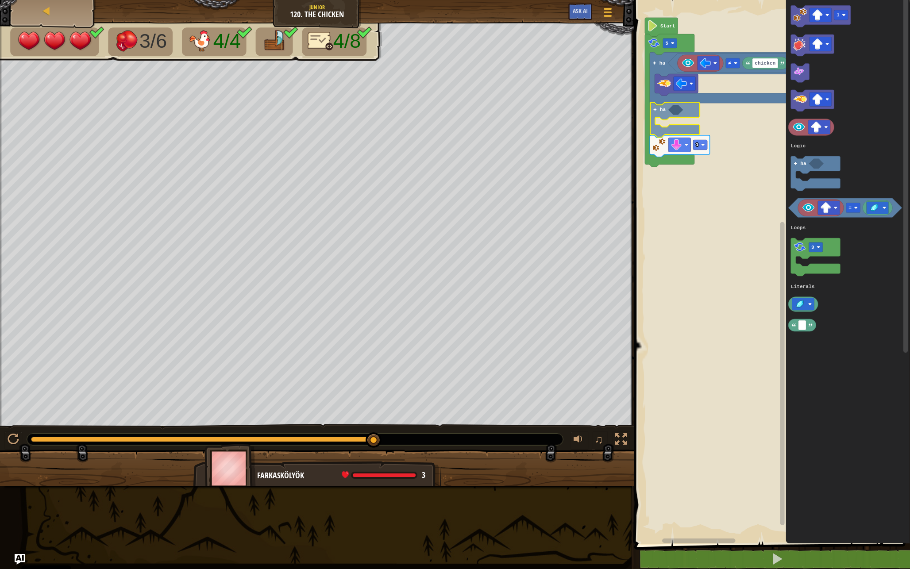
click at [657, 109] on div "Logic Loops Literals chicken ≠ ha ha 1 5 Start 1 = 3 ha Logic Loops Literals ha" at bounding box center [771, 270] width 278 height 549
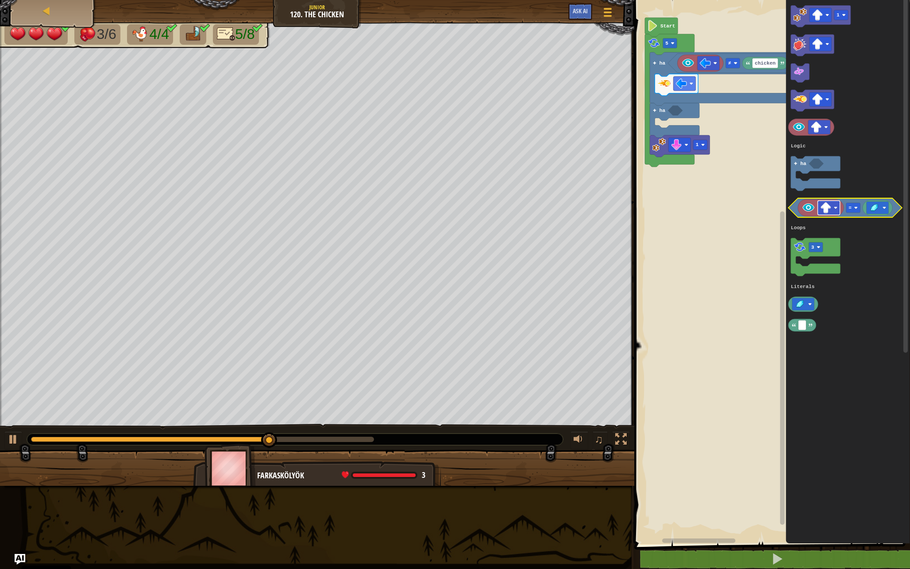
click at [827, 207] on image "Blockly munkaterület" at bounding box center [825, 208] width 11 height 11
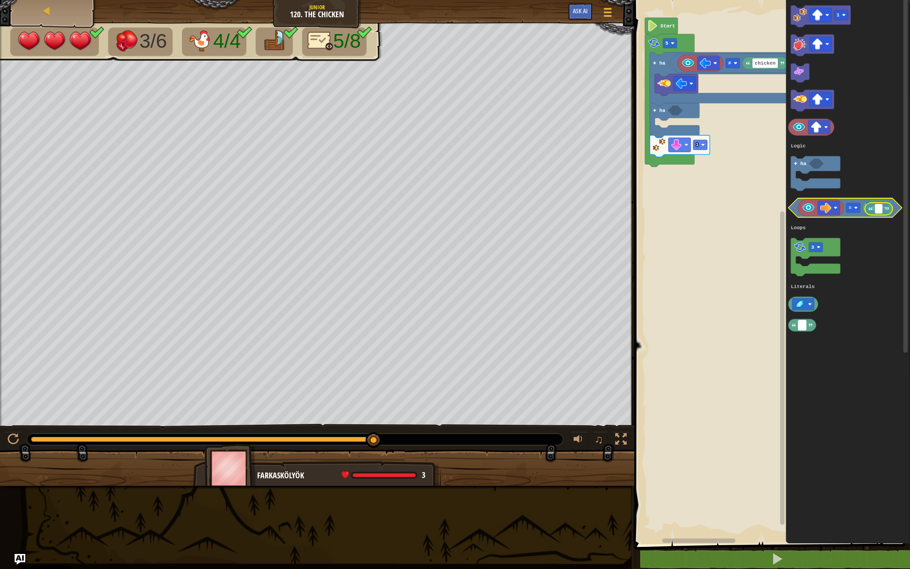
click at [862, 210] on g "1 = 3 ha Logic Loops Literals" at bounding box center [846, 168] width 114 height 327
click at [850, 208] on text "=" at bounding box center [850, 207] width 3 height 5
click at [676, 110] on div "Logic Loops Literals chicken ≠ ha ha 1 5 Start 1 ≠ 3 ha Logic Loops Literals ≠" at bounding box center [771, 270] width 278 height 549
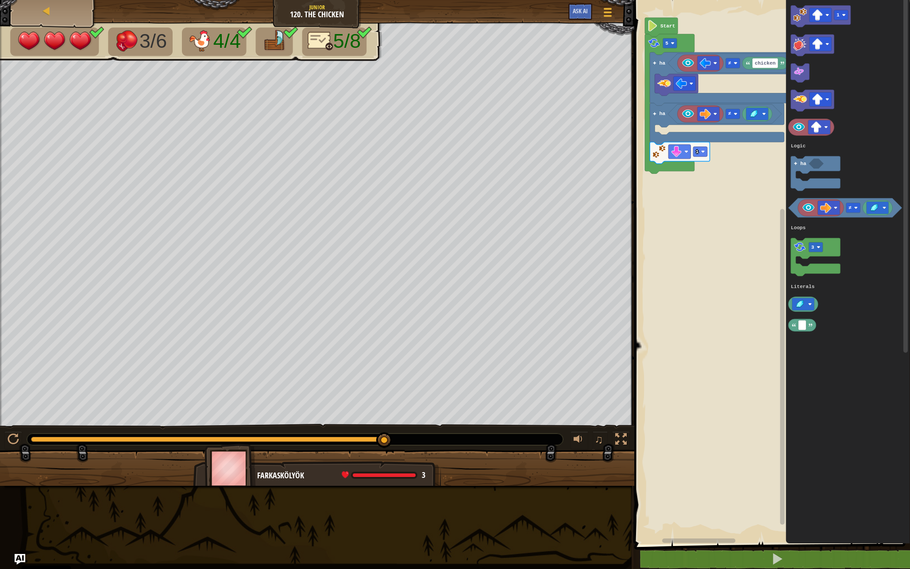
click at [790, 338] on icon "1 ≠ 3 ha Logic Loops Literals" at bounding box center [848, 270] width 124 height 549
click at [766, 116] on rect "Blockly munkaterület" at bounding box center [757, 114] width 22 height 12
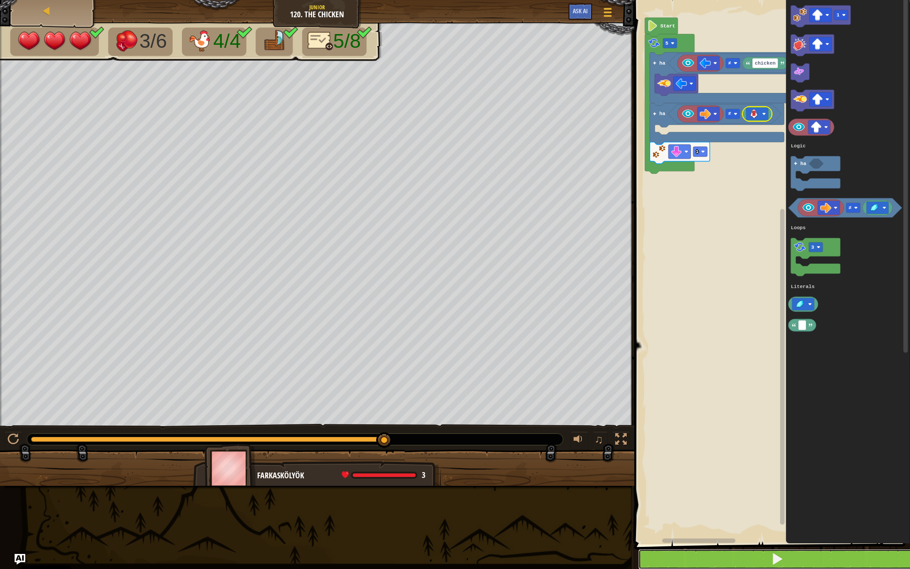
click at [764, 500] on button at bounding box center [777, 559] width 278 height 20
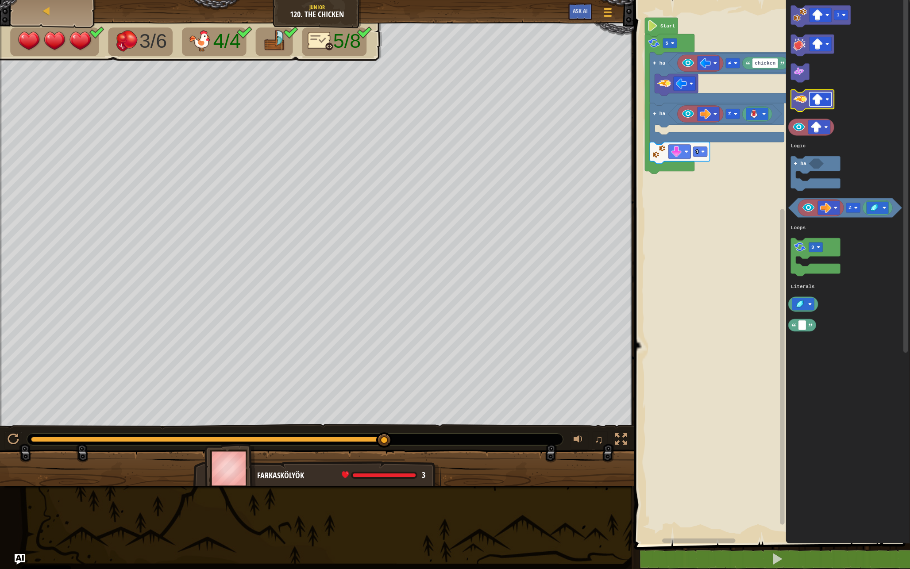
click at [823, 99] on image "Blockly munkaterület" at bounding box center [817, 99] width 11 height 11
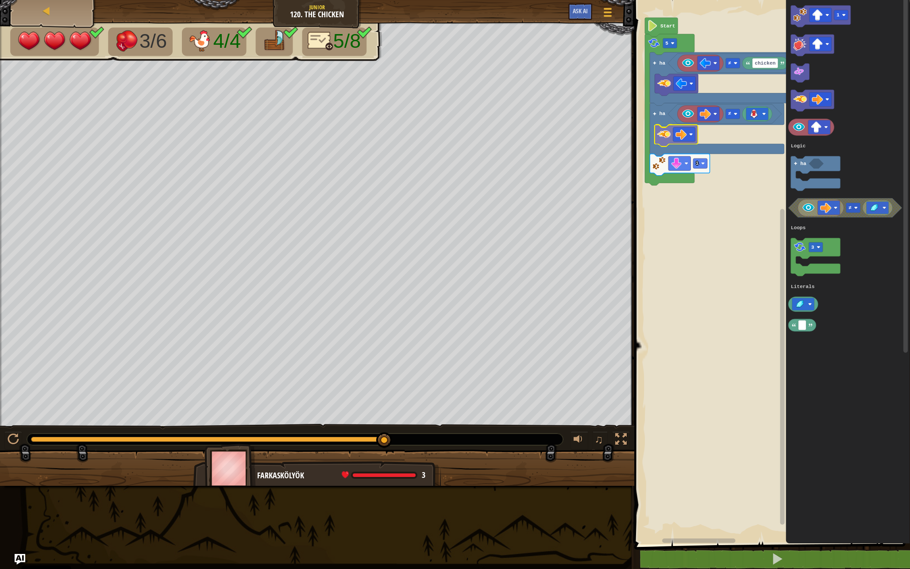
click at [662, 134] on div "Logic Loops Literals Start 5 chicken ≠ ha ha 1 ≠ 1 ≠ 3 ha Logic Loops Literals" at bounding box center [771, 270] width 278 height 549
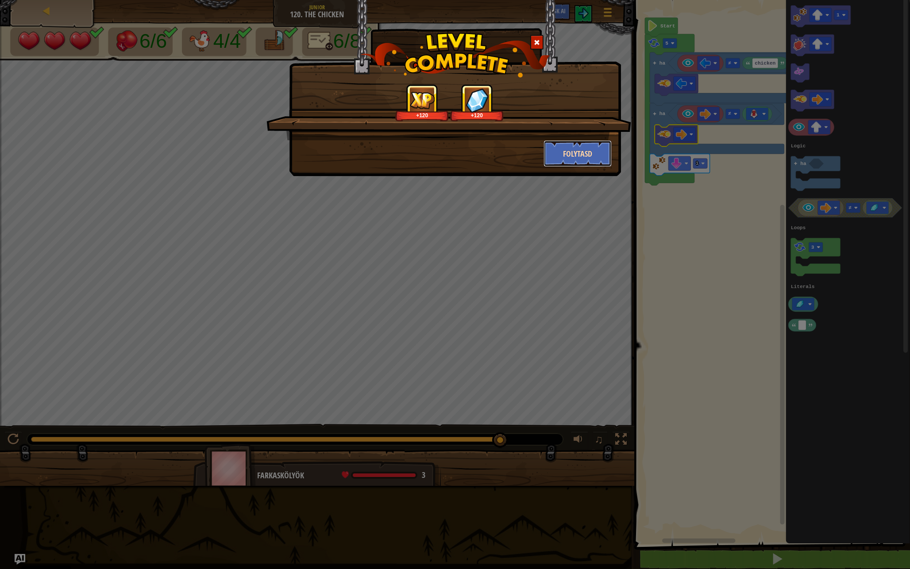
click at [567, 157] on button "Folytasd" at bounding box center [578, 153] width 69 height 27
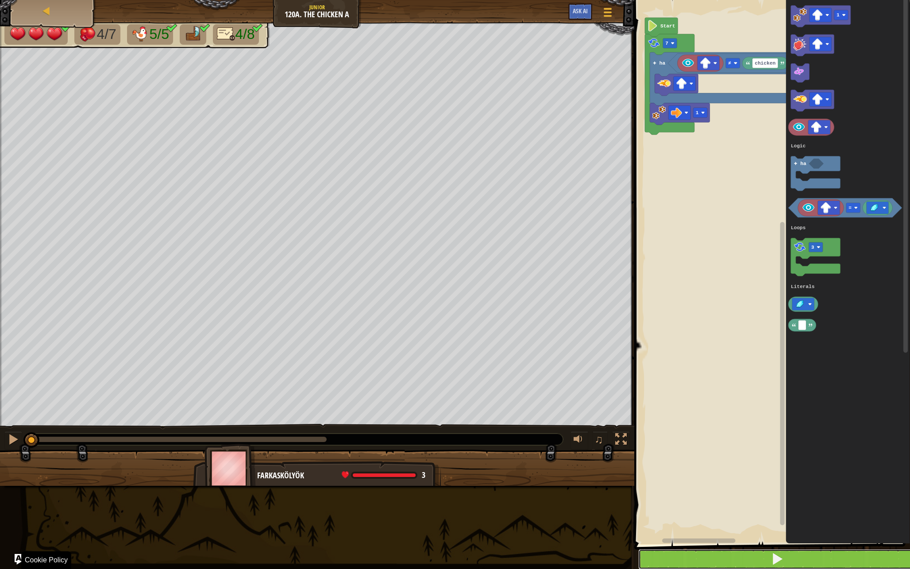
click at [727, 500] on button at bounding box center [777, 559] width 278 height 20
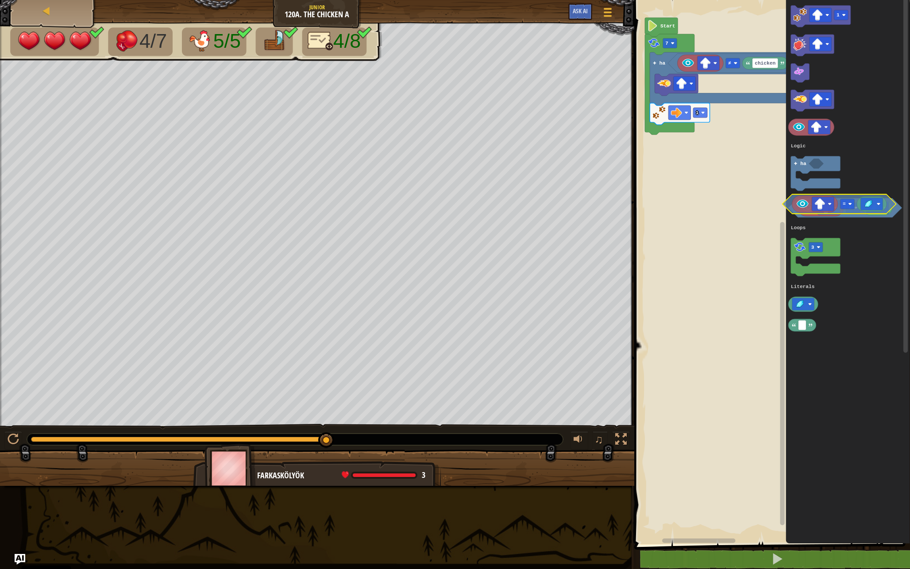
click at [804, 208] on image "Blockly munkaterület" at bounding box center [809, 208] width 14 height 14
click at [826, 211] on image "Blockly munkaterület" at bounding box center [825, 208] width 11 height 11
click at [862, 206] on image "Blockly munkaterület" at bounding box center [874, 208] width 11 height 9
click at [862, 231] on div "Logic Loops Literals chicken ≠ 1 ha 7 Start 1 = 3 ha Logic Loops Literals =" at bounding box center [771, 270] width 278 height 549
click at [705, 126] on div "Logic Loops Literals chicken ≠ 1 ha 7 Start 1 = 3 ha Logic Loops Literals ha" at bounding box center [771, 270] width 278 height 549
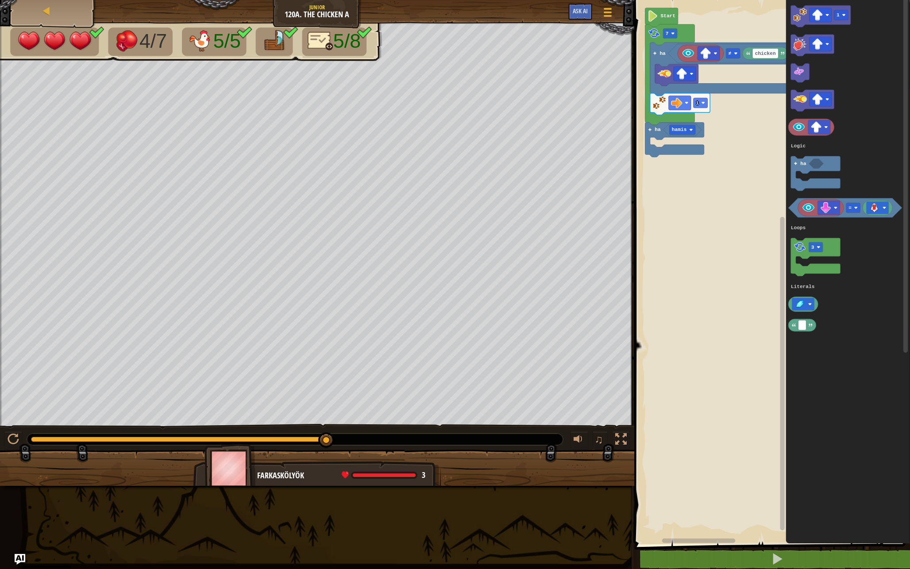
click at [725, 96] on rect "Blockly munkaterület" at bounding box center [771, 270] width 278 height 549
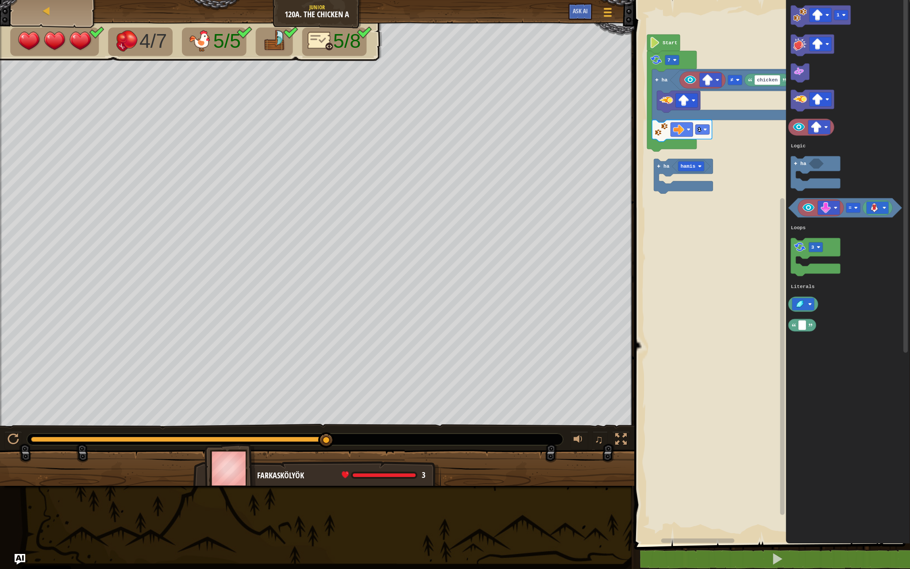
click at [665, 161] on rect "Blockly munkaterület" at bounding box center [771, 270] width 278 height 549
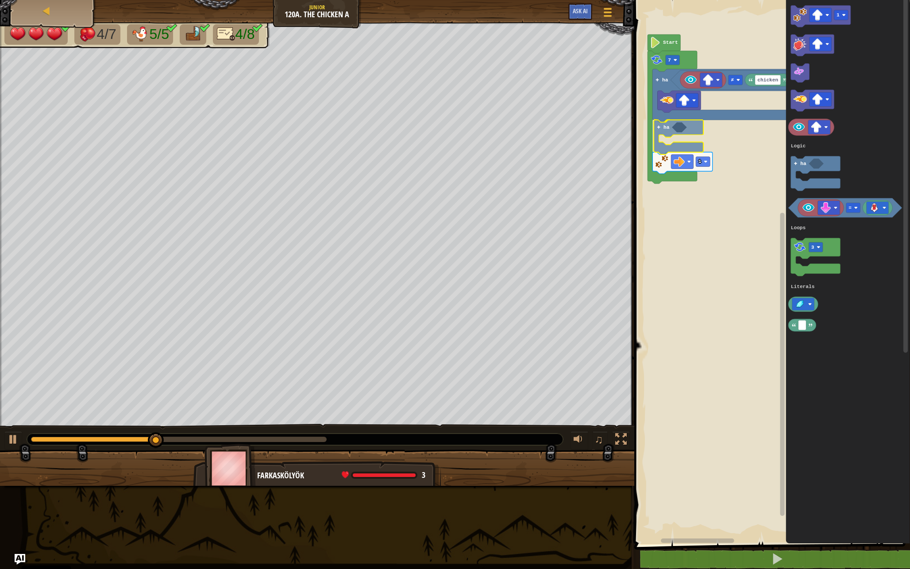
click at [662, 134] on div "Logic Loops Literals chicken ≠ ha ha 1 7 Start 1 = 3 ha Logic Loops Literals ha" at bounding box center [771, 270] width 278 height 549
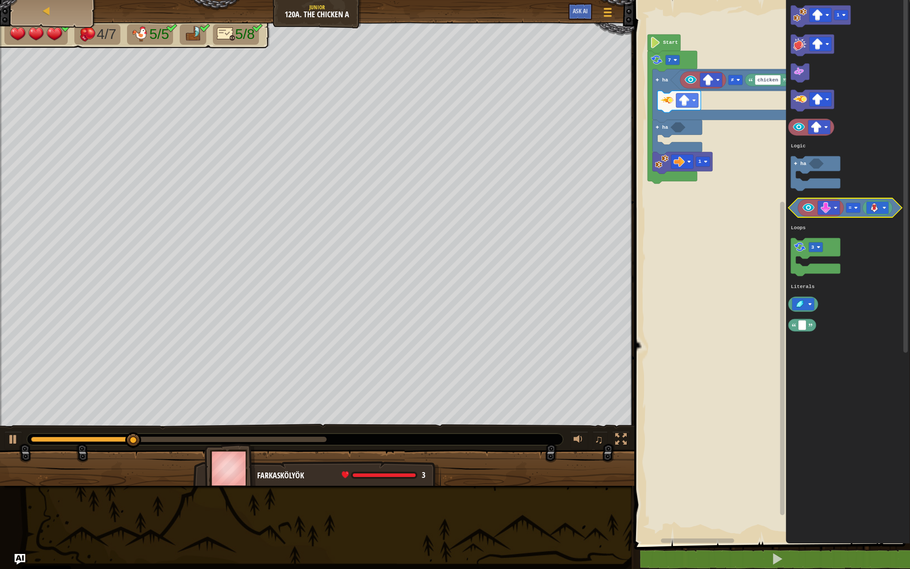
click at [809, 205] on image "Blockly munkaterület" at bounding box center [809, 208] width 14 height 14
click at [855, 215] on icon "Blockly munkaterület" at bounding box center [846, 208] width 114 height 19
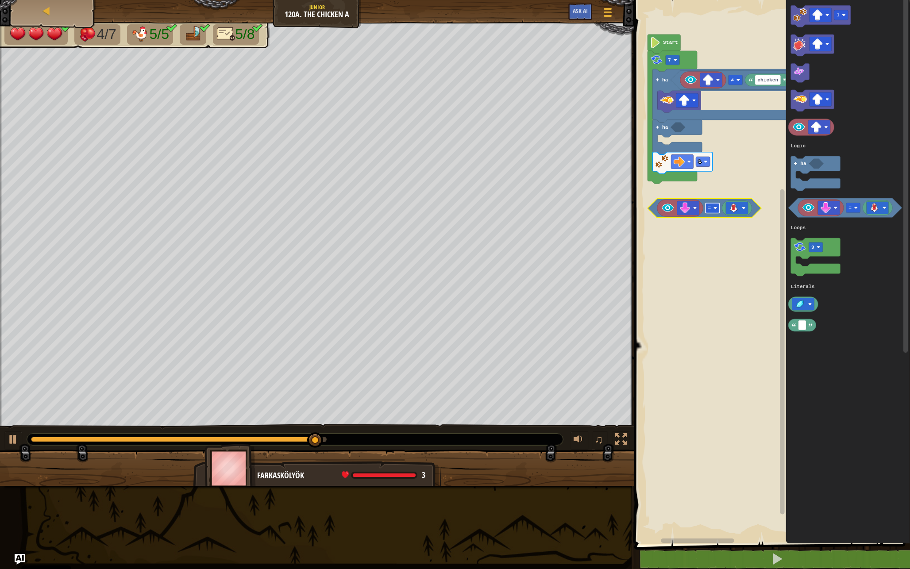
click at [716, 211] on rect "Blockly munkaterület" at bounding box center [713, 208] width 14 height 10
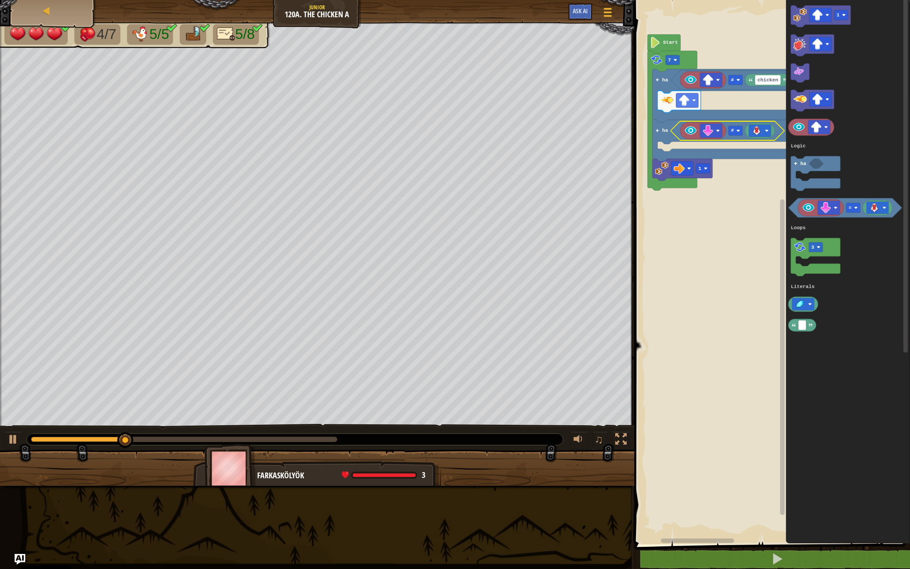
click at [739, 273] on rect "Blockly munkaterület" at bounding box center [771, 270] width 278 height 549
click at [814, 101] on image "Blockly munkaterület" at bounding box center [817, 99] width 11 height 11
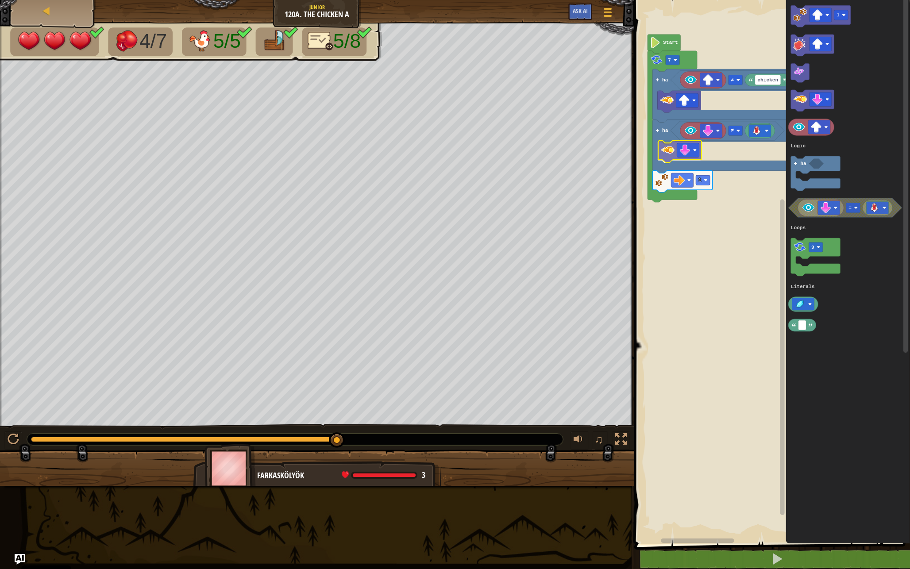
click at [674, 151] on div "Logic Loops Literals chicken ≠ ha ha 1 ≠ 7 Start 1 = 3 ha Logic Loops Literals" at bounding box center [771, 270] width 278 height 549
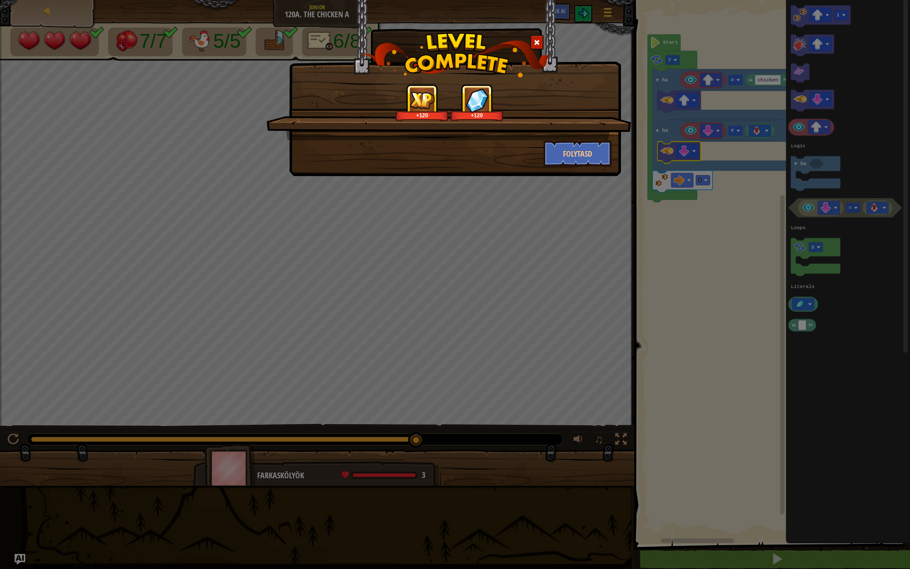
click at [551, 139] on div "+120 +120" at bounding box center [449, 112] width 365 height 56
click at [568, 159] on button "Folytasd" at bounding box center [578, 153] width 69 height 27
